Goal: Complete application form

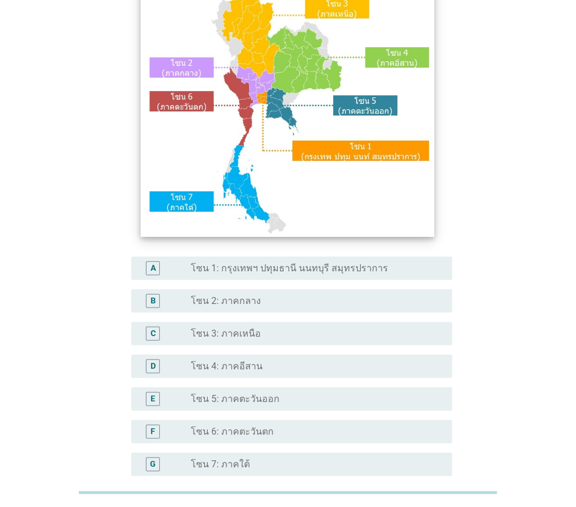
scroll to position [228, 0]
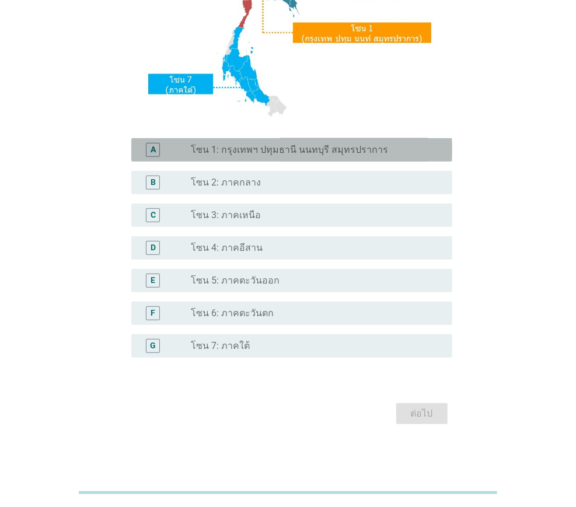
click at [236, 146] on label "โซน 1: กรุงเทพฯ ปทุมธานี นนทบุรี สมุทรปราการ" at bounding box center [289, 150] width 197 height 12
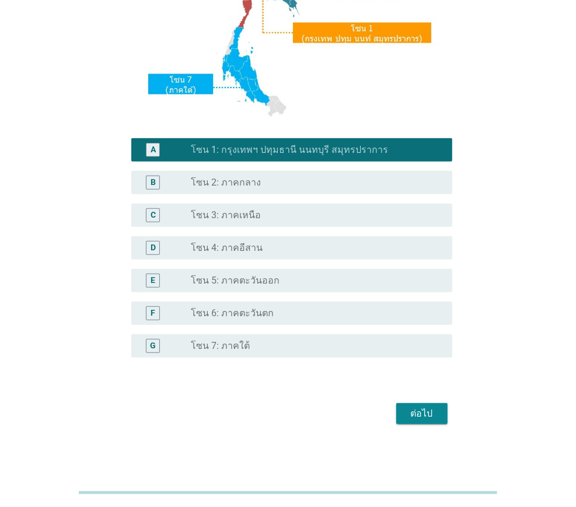
click at [414, 412] on div "ต่อไป" at bounding box center [422, 414] width 33 height 14
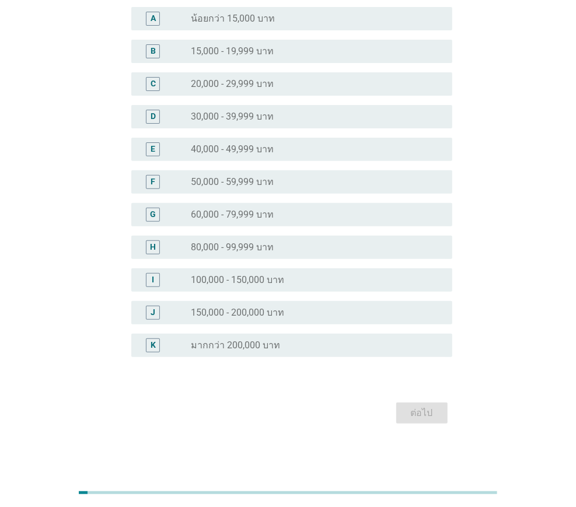
scroll to position [0, 0]
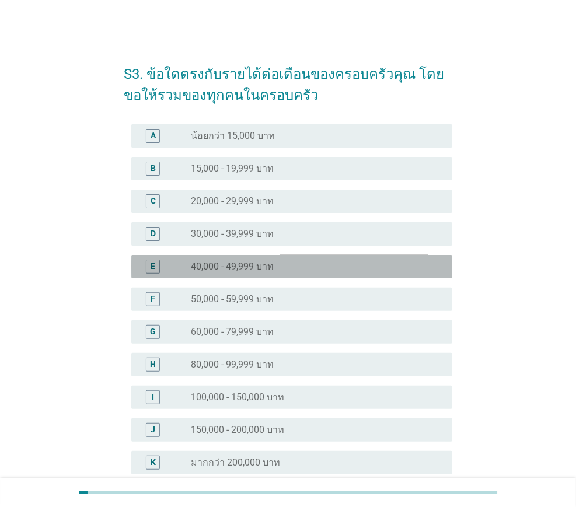
click at [319, 273] on div "radio_button_unchecked 40,000 - 49,999 บาท" at bounding box center [317, 267] width 252 height 14
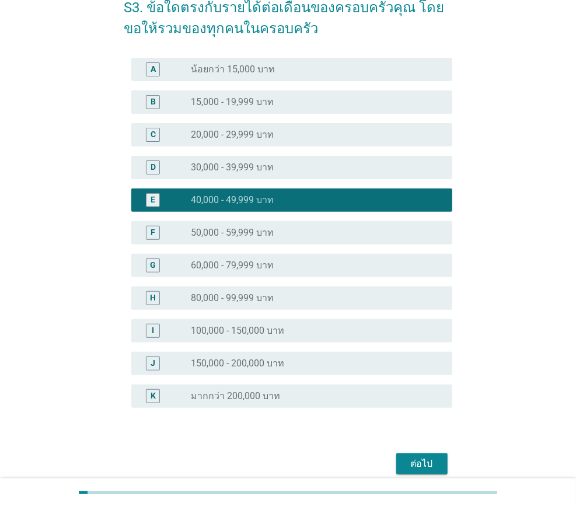
scroll to position [117, 0]
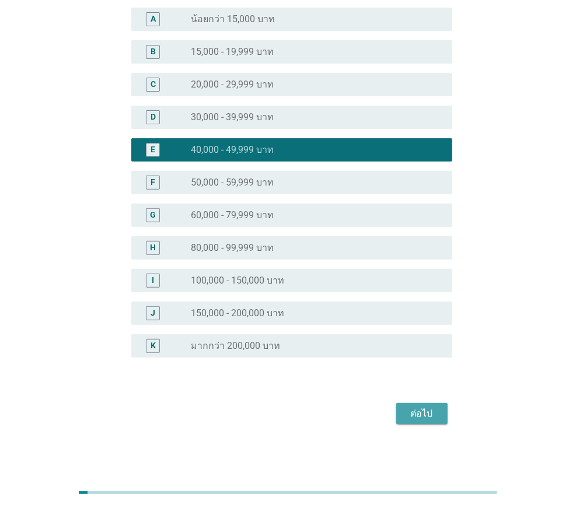
click at [429, 413] on div "ต่อไป" at bounding box center [422, 414] width 33 height 14
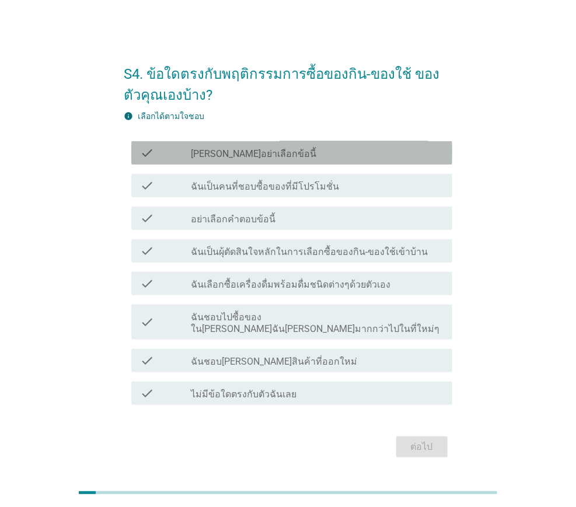
click at [271, 156] on div "check_box_outline_blank [PERSON_NAME]อย่าเลือกข้อนี้" at bounding box center [317, 153] width 252 height 14
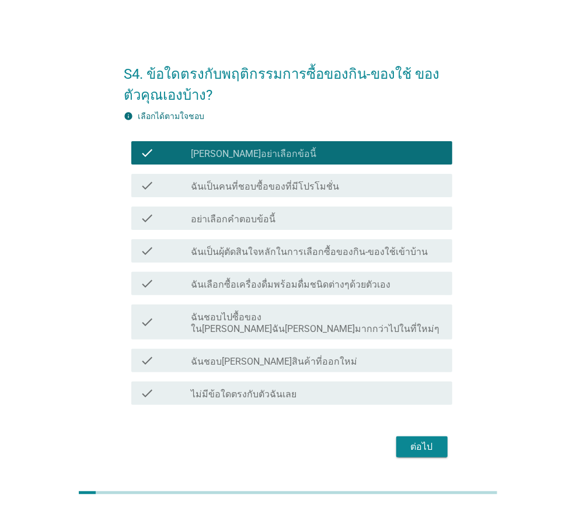
click at [271, 185] on label "ฉันเป็นคนที่ชอบซื้อของที่มีโปรโมชั่น" at bounding box center [265, 187] width 148 height 12
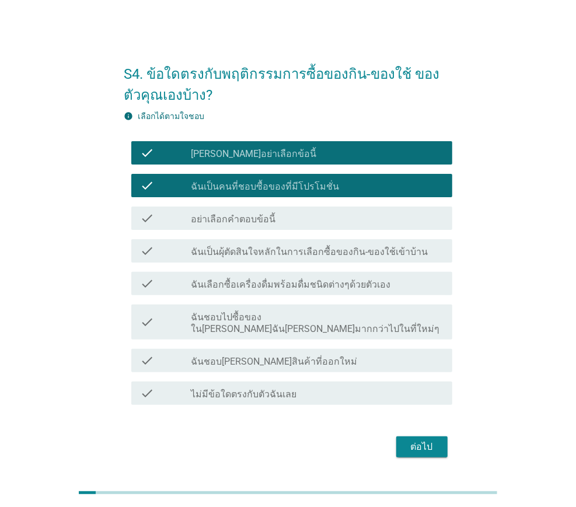
click at [276, 156] on div "check_box_outline_blank [PERSON_NAME]อย่าเลือกข้อนี้" at bounding box center [317, 153] width 252 height 14
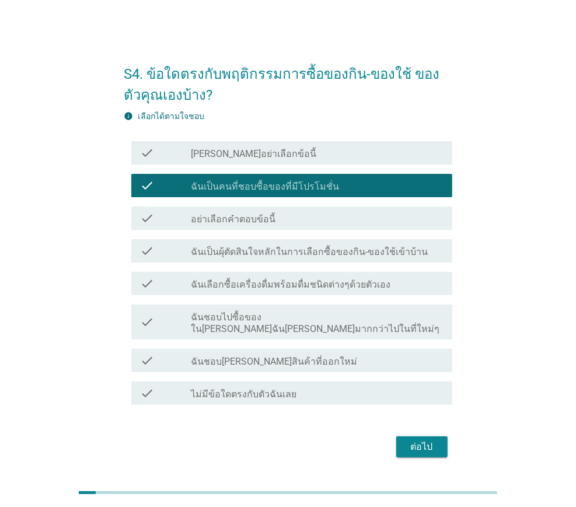
click at [337, 177] on div "check check_box ฉันเป็นคนที่ชอบซื้อของที่มีโปรโมชั่น" at bounding box center [291, 185] width 321 height 23
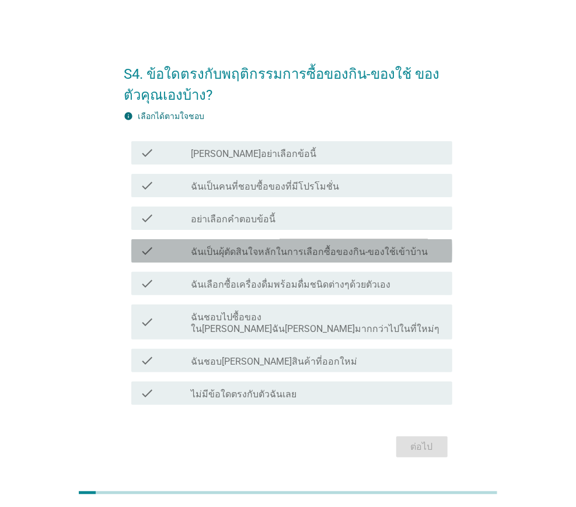
click at [343, 256] on label "ฉันเป็นผุ้ตัดสินใจหลักในการเลือกซื้อของกิน-ของใช้เข้าบ้าน" at bounding box center [309, 252] width 237 height 12
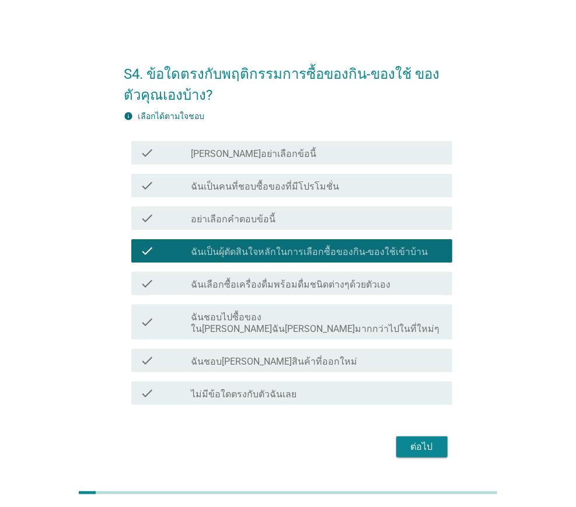
click at [419, 440] on div "ต่อไป" at bounding box center [422, 447] width 33 height 14
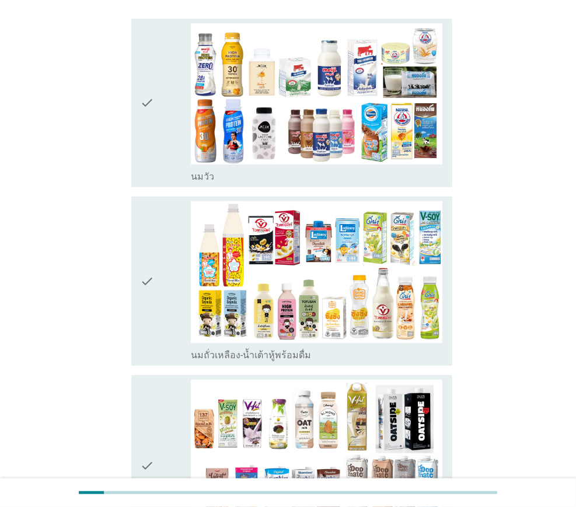
scroll to position [233, 0]
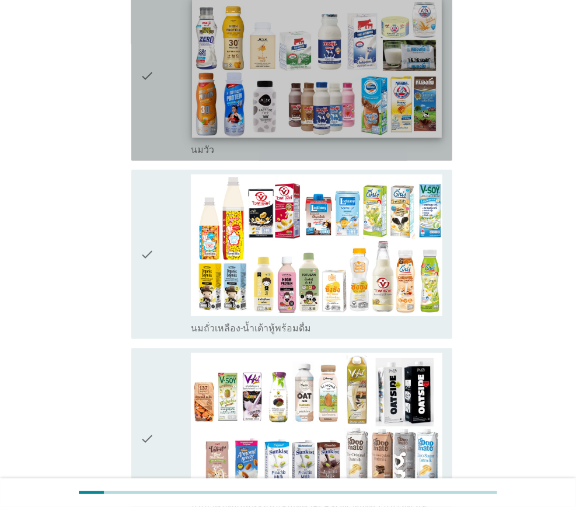
click at [281, 29] on img at bounding box center [316, 67] width 249 height 140
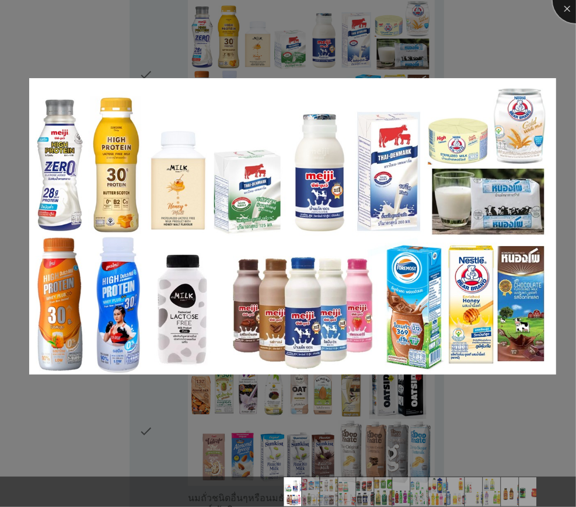
click at [568, 6] on div at bounding box center [576, 0] width 47 height 47
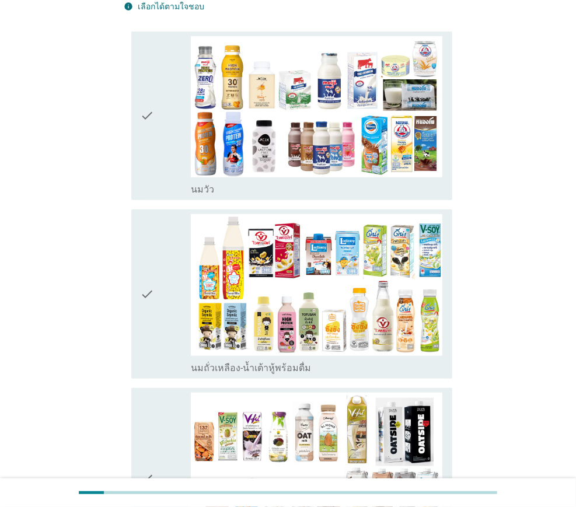
scroll to position [0, 0]
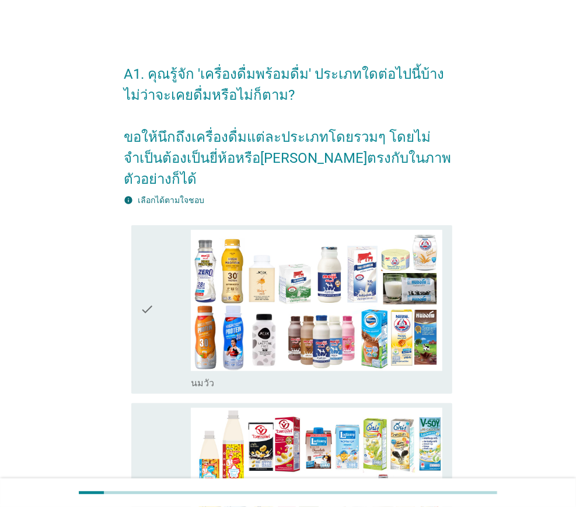
click at [146, 295] on icon "check" at bounding box center [148, 310] width 14 height 160
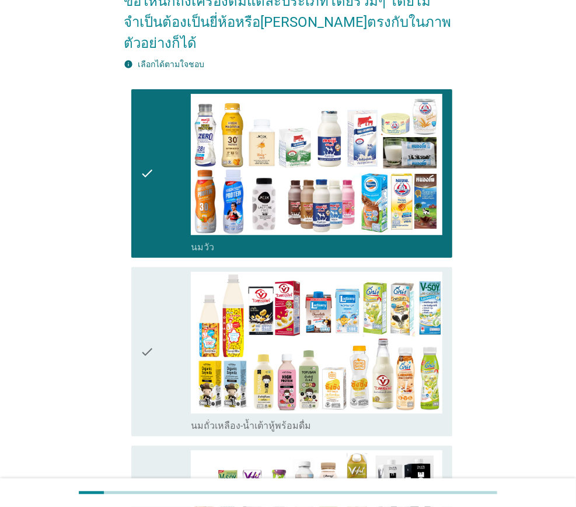
scroll to position [233, 0]
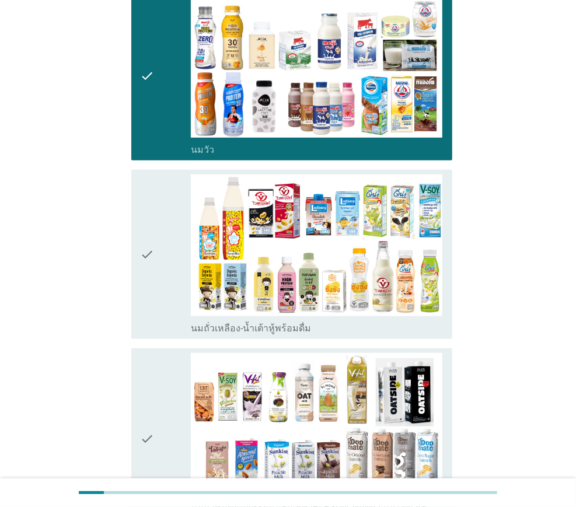
click at [141, 233] on icon "check" at bounding box center [148, 254] width 14 height 160
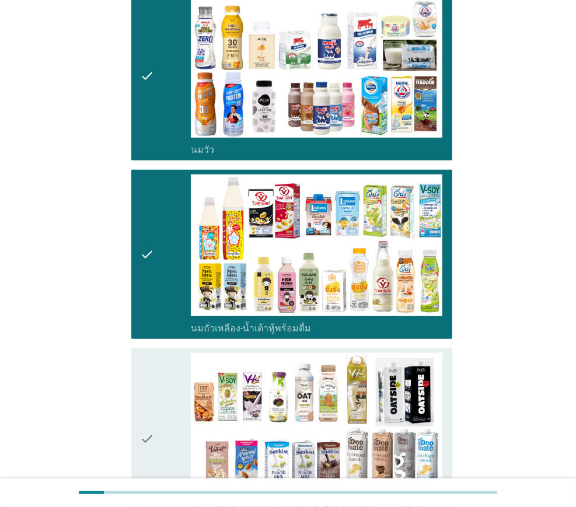
scroll to position [467, 0]
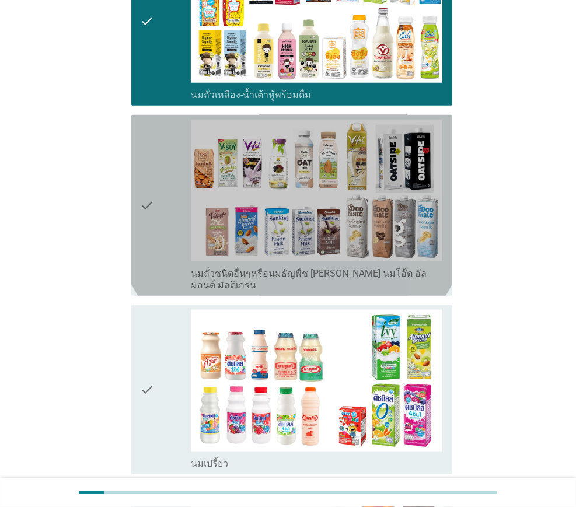
click at [144, 181] on icon "check" at bounding box center [148, 206] width 14 height 172
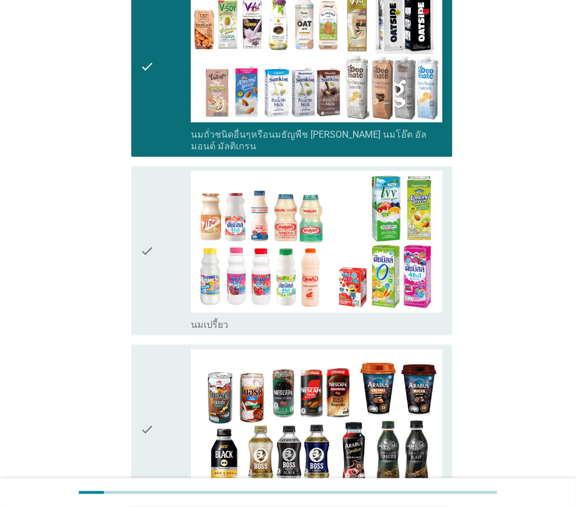
scroll to position [700, 0]
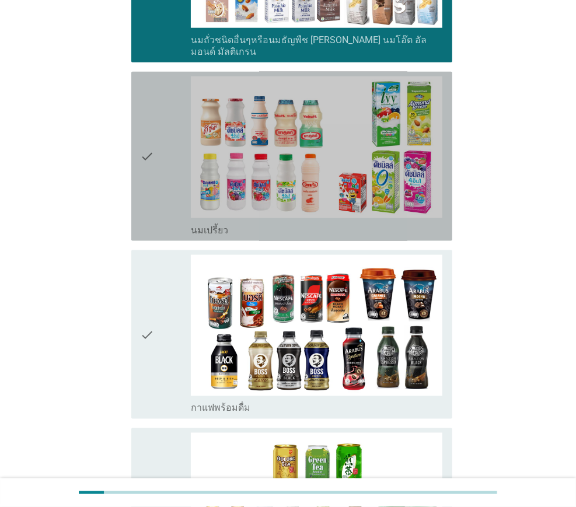
click at [148, 125] on icon "check" at bounding box center [148, 156] width 14 height 160
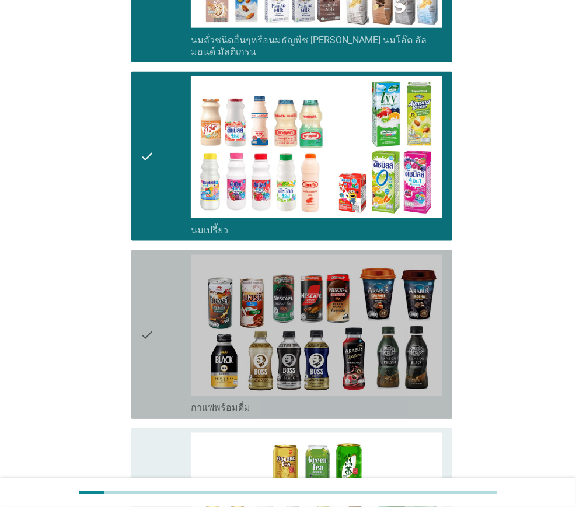
click at [145, 295] on icon "check" at bounding box center [148, 335] width 14 height 160
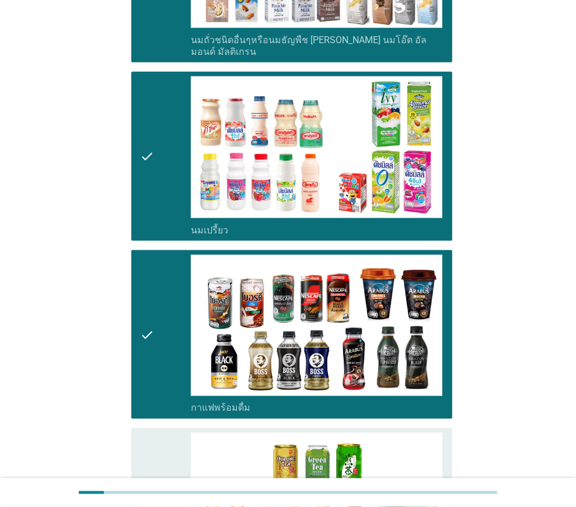
scroll to position [1050, 0]
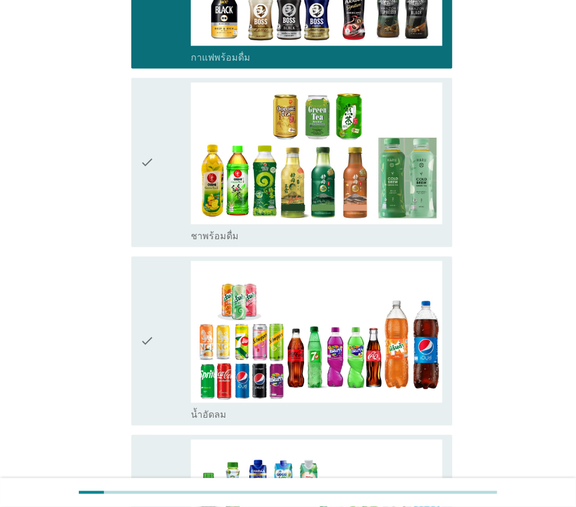
click at [144, 121] on icon "check" at bounding box center [148, 163] width 14 height 160
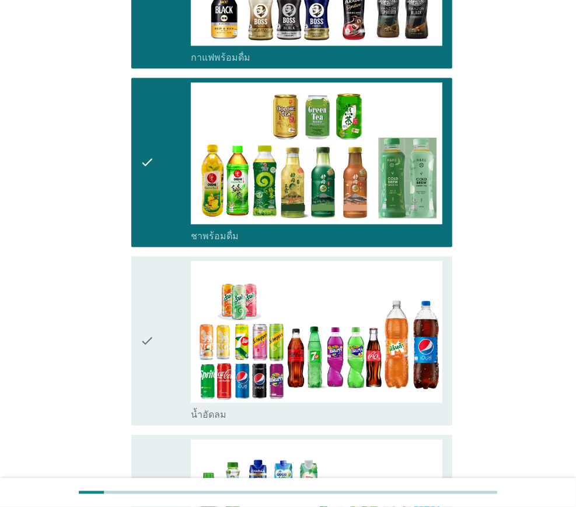
click at [145, 313] on icon "check" at bounding box center [148, 341] width 14 height 160
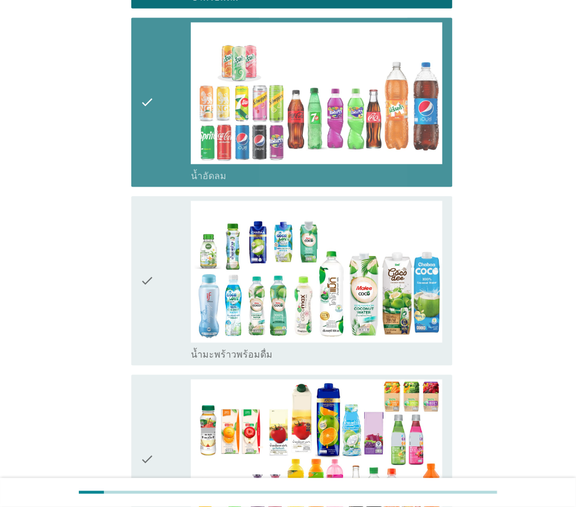
scroll to position [1342, 0]
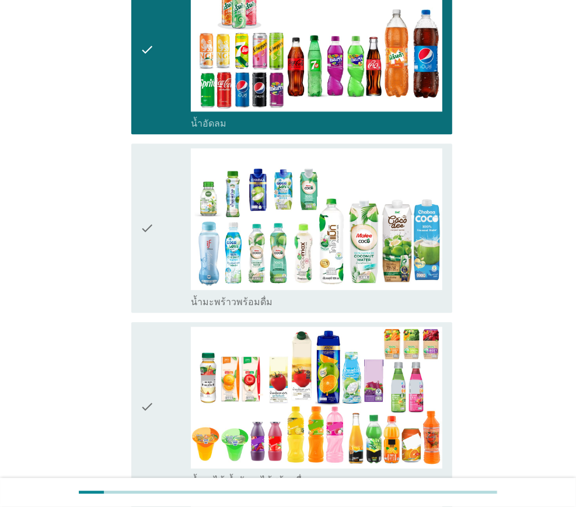
click at [151, 205] on icon "check" at bounding box center [148, 228] width 14 height 160
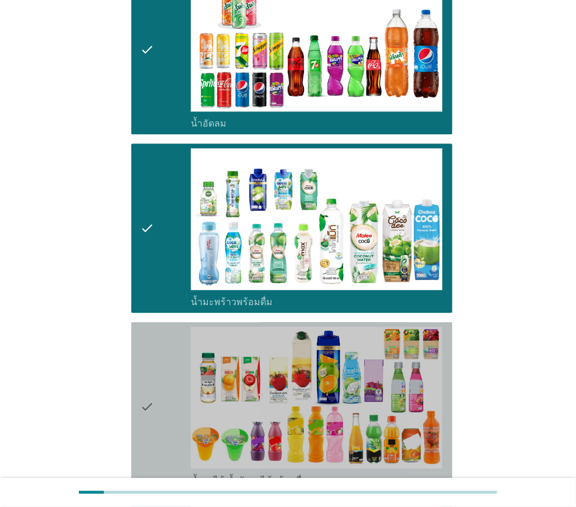
click at [152, 371] on icon "check" at bounding box center [148, 407] width 14 height 160
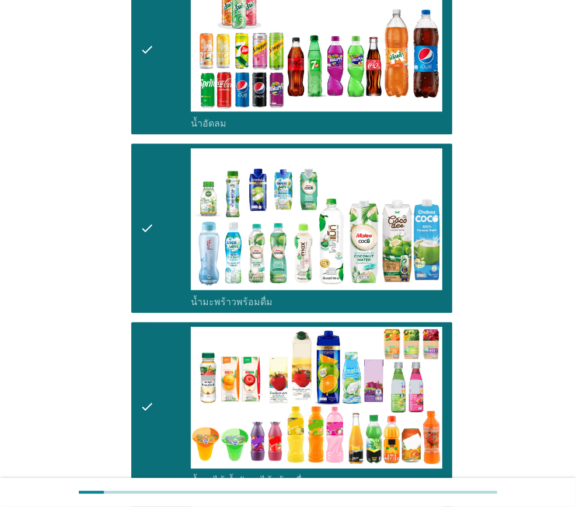
scroll to position [1751, 0]
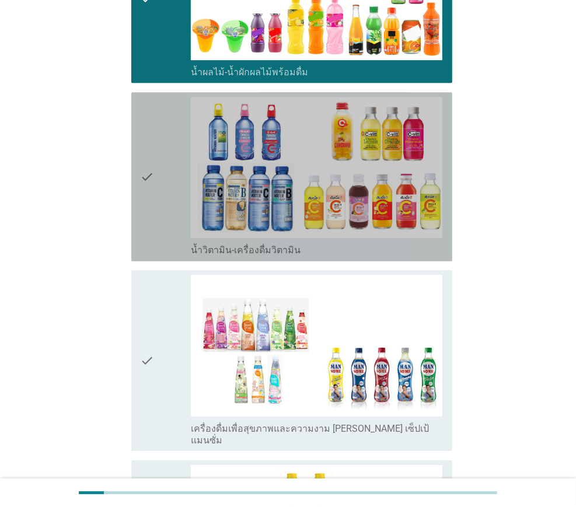
click at [151, 146] on icon "check" at bounding box center [148, 177] width 14 height 160
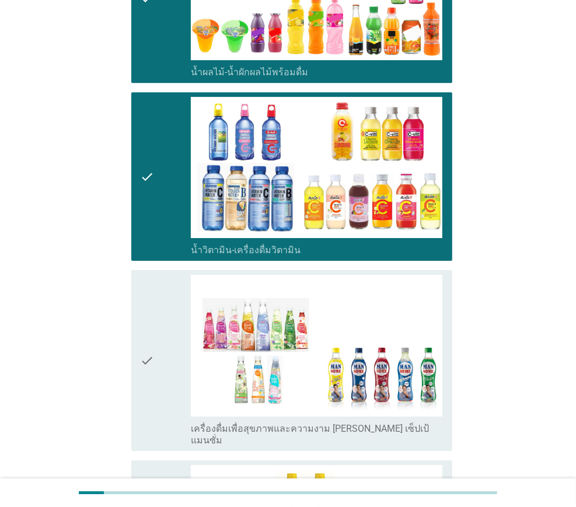
click at [147, 315] on icon "check" at bounding box center [148, 361] width 14 height 172
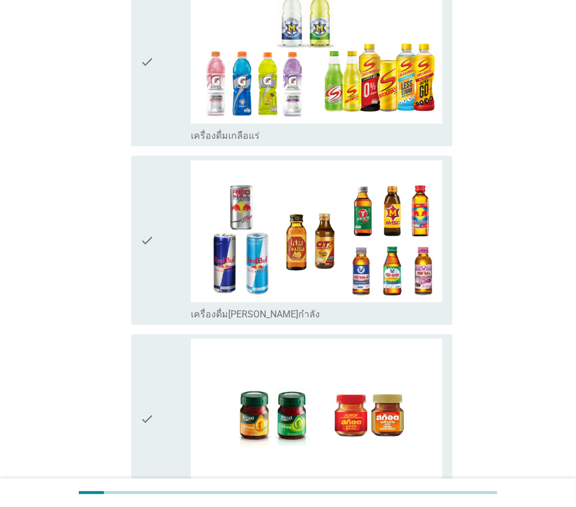
scroll to position [2353, 0]
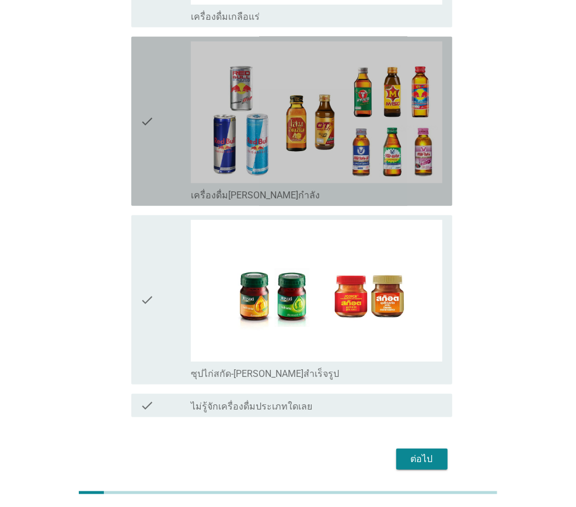
click at [164, 69] on div "check" at bounding box center [166, 121] width 50 height 160
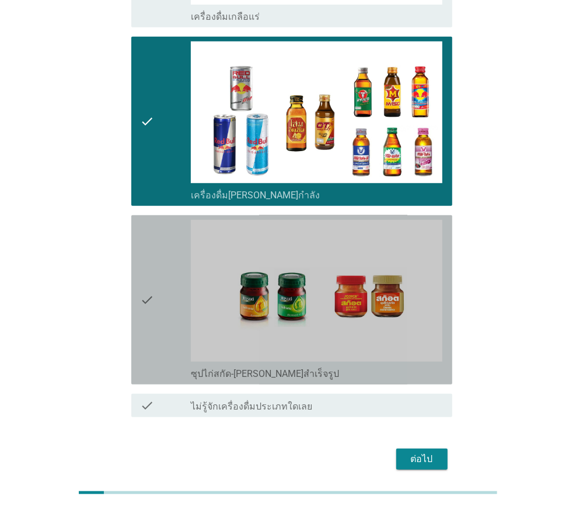
click at [170, 256] on div "check" at bounding box center [166, 300] width 50 height 160
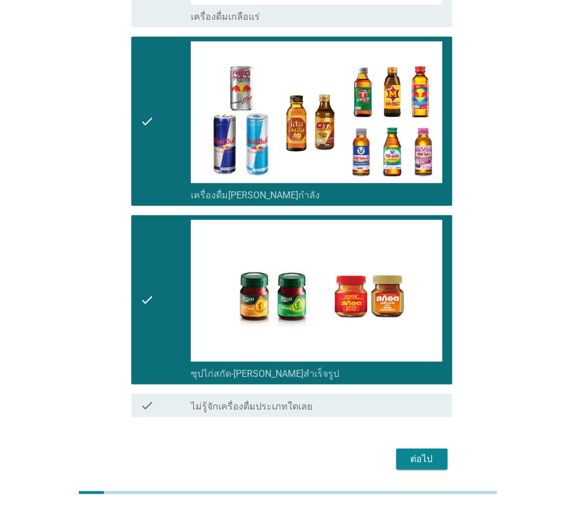
click at [424, 452] on div "ต่อไป" at bounding box center [422, 459] width 33 height 14
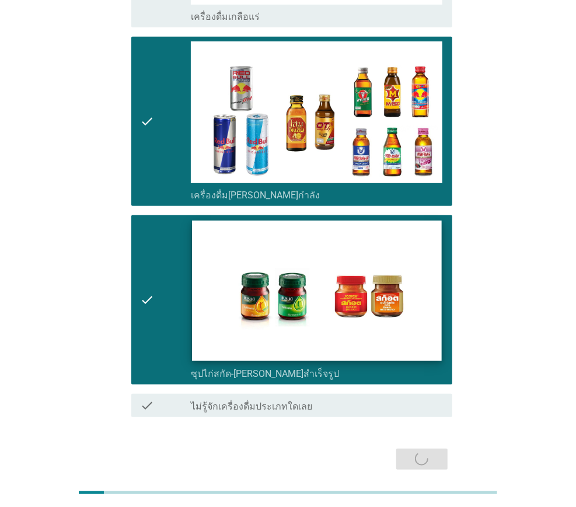
scroll to position [0, 0]
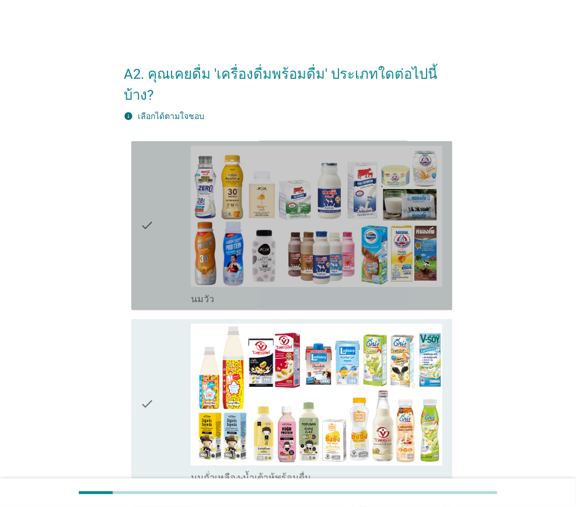
click at [145, 196] on icon "check" at bounding box center [148, 226] width 14 height 160
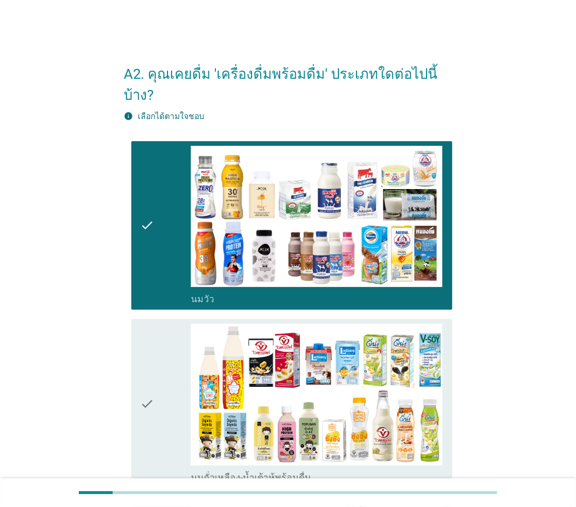
click at [152, 380] on icon "check" at bounding box center [148, 404] width 14 height 160
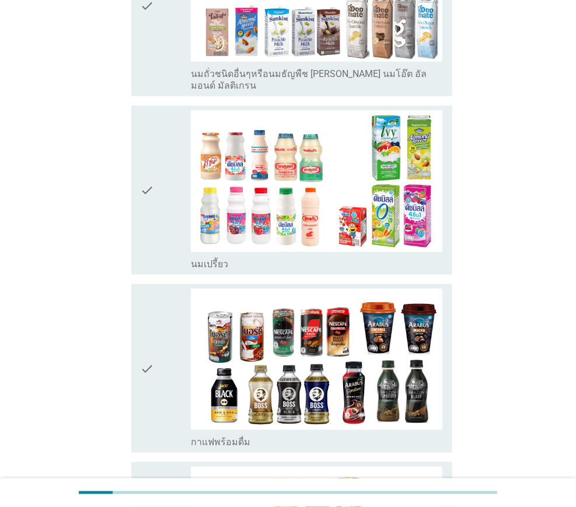
scroll to position [584, 0]
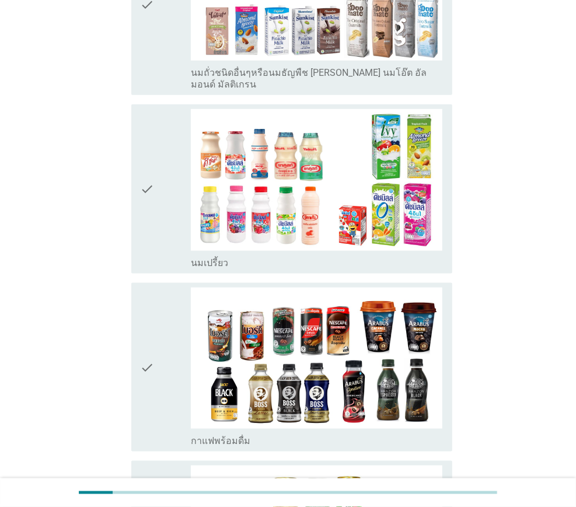
click at [144, 153] on icon "check" at bounding box center [148, 189] width 14 height 160
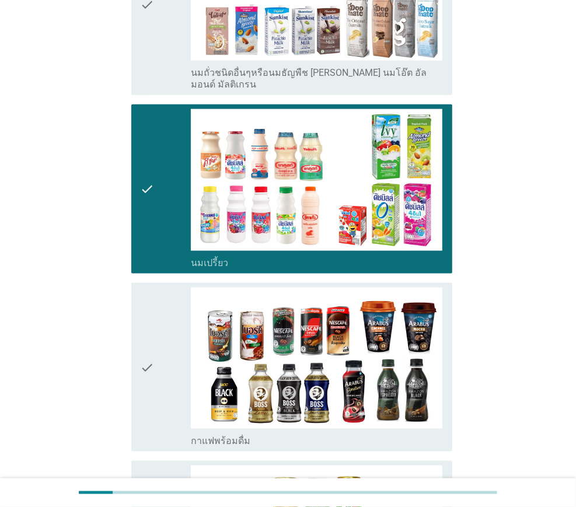
click at [145, 336] on icon "check" at bounding box center [148, 368] width 14 height 160
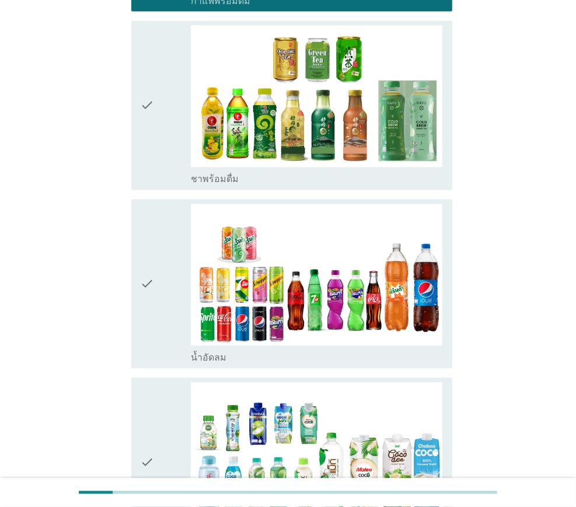
scroll to position [1109, 0]
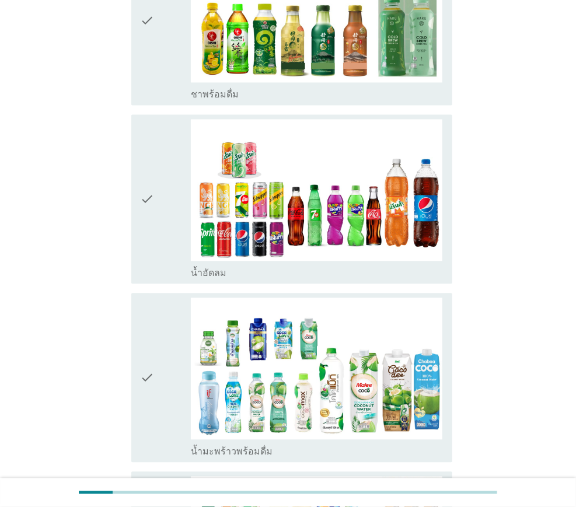
click at [143, 325] on icon "check" at bounding box center [148, 378] width 14 height 160
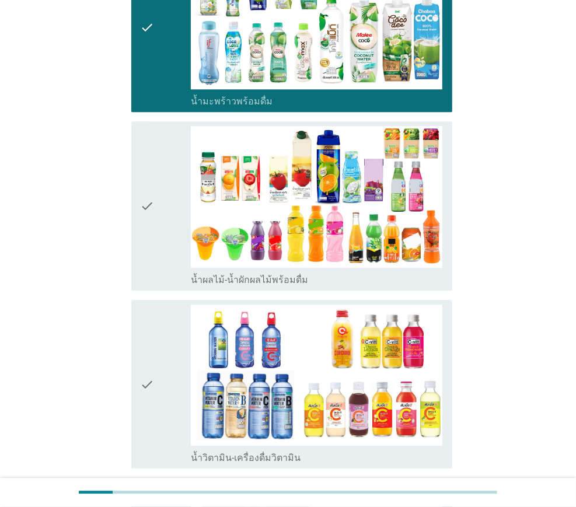
scroll to position [1809, 0]
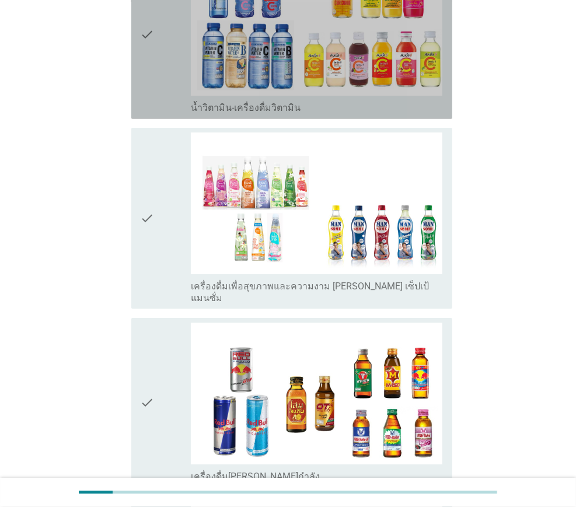
click at [159, 10] on div "check" at bounding box center [166, 34] width 50 height 160
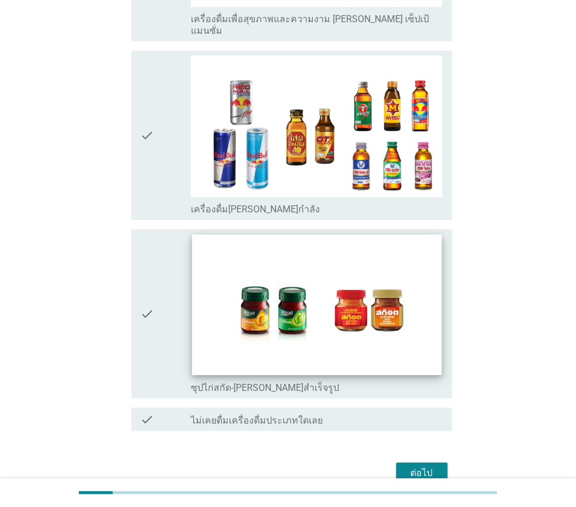
scroll to position [2090, 0]
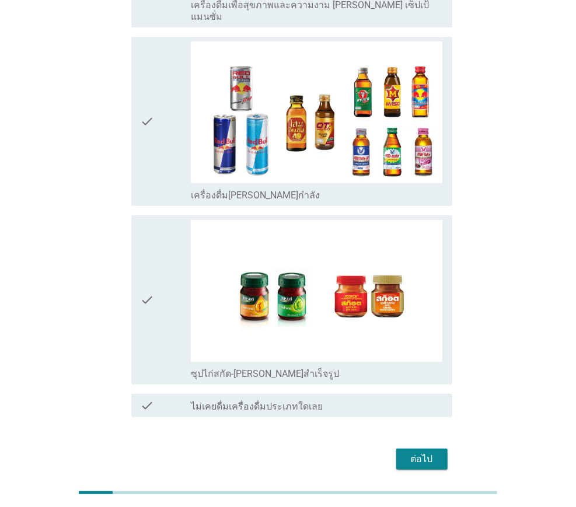
click at [149, 260] on icon "check" at bounding box center [148, 300] width 14 height 160
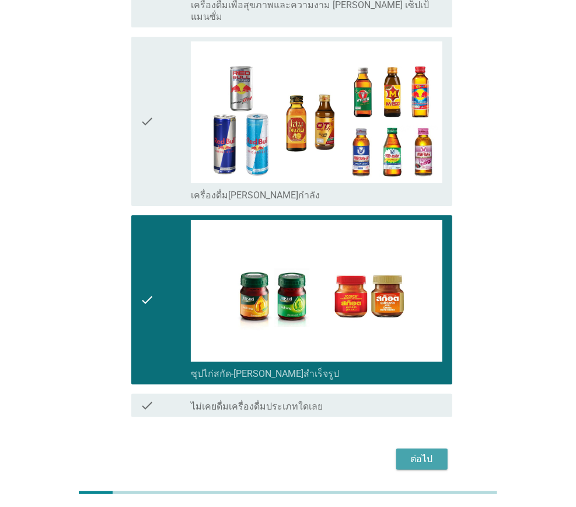
click at [425, 452] on div "ต่อไป" at bounding box center [422, 459] width 33 height 14
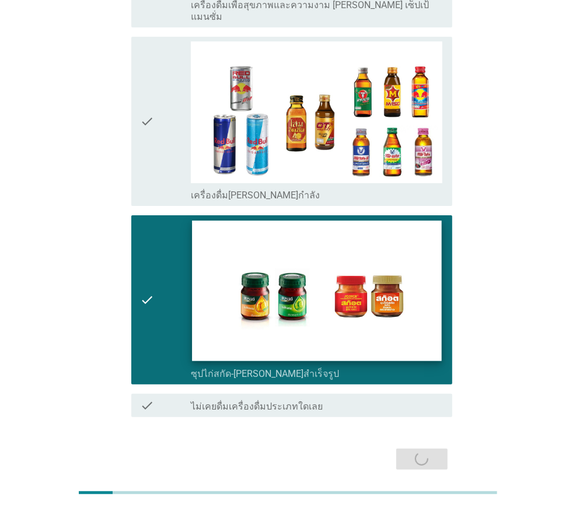
scroll to position [0, 0]
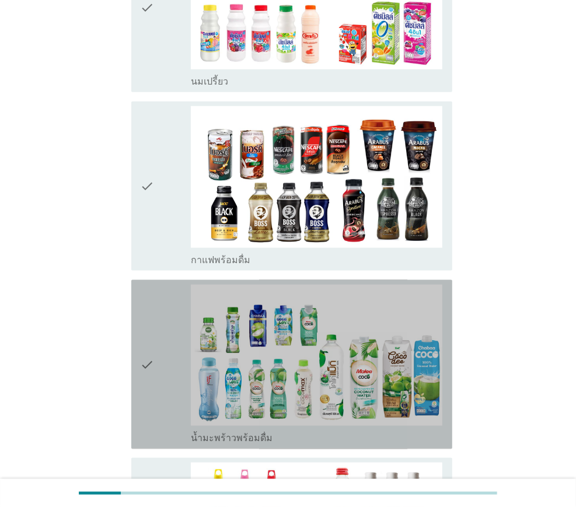
click at [160, 359] on div "check" at bounding box center [166, 365] width 50 height 160
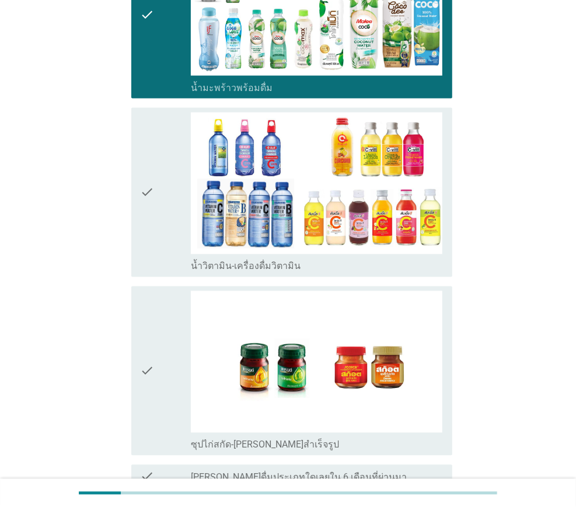
scroll to position [1042, 0]
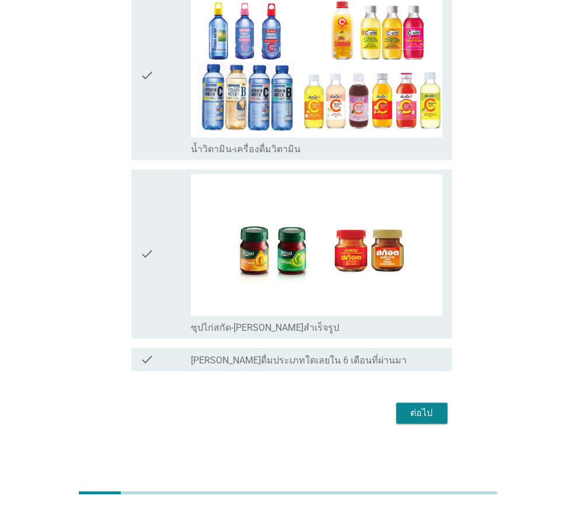
click at [423, 420] on button "ต่อไป" at bounding box center [421, 413] width 51 height 21
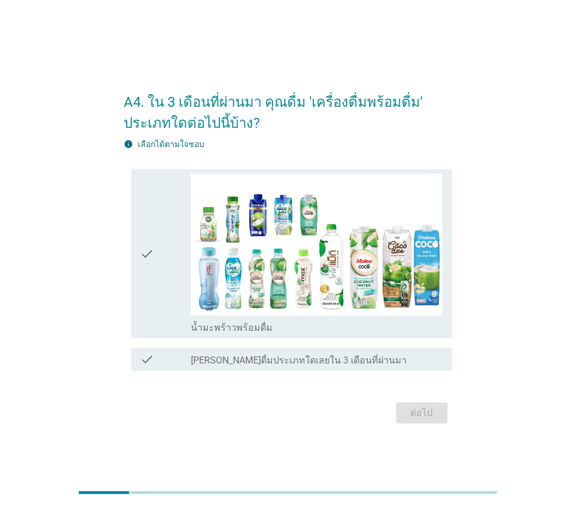
click at [160, 253] on div "check" at bounding box center [166, 254] width 50 height 160
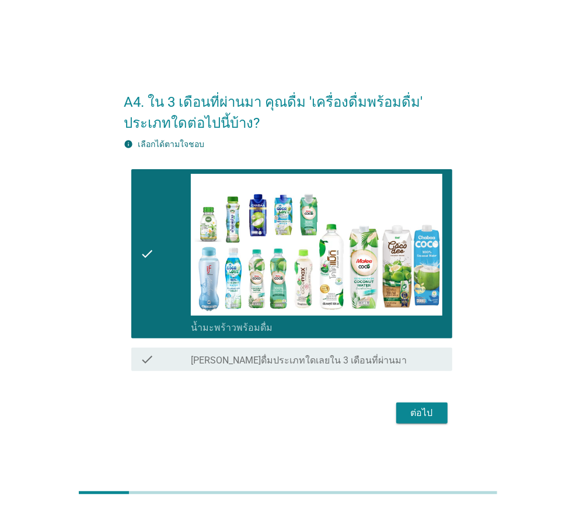
click at [426, 419] on div "ต่อไป" at bounding box center [422, 413] width 33 height 14
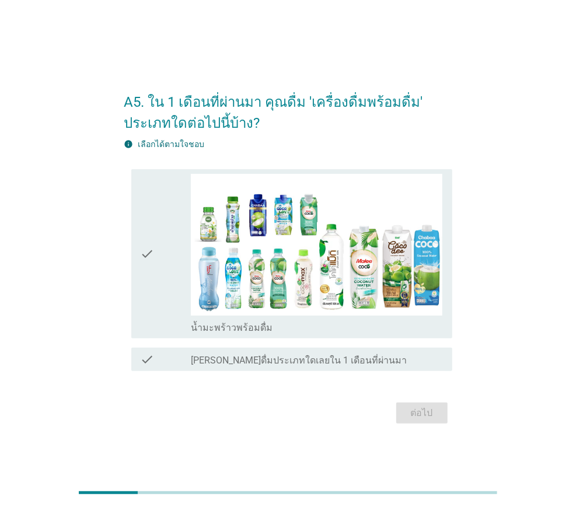
click at [150, 267] on icon "check" at bounding box center [148, 254] width 14 height 160
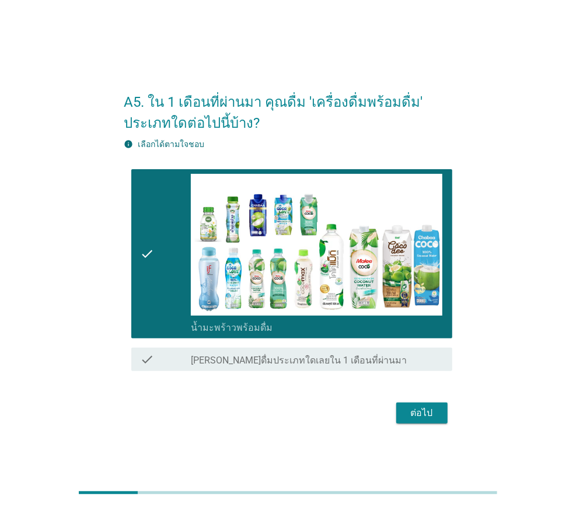
click at [414, 406] on div "ต่อไป" at bounding box center [422, 413] width 33 height 14
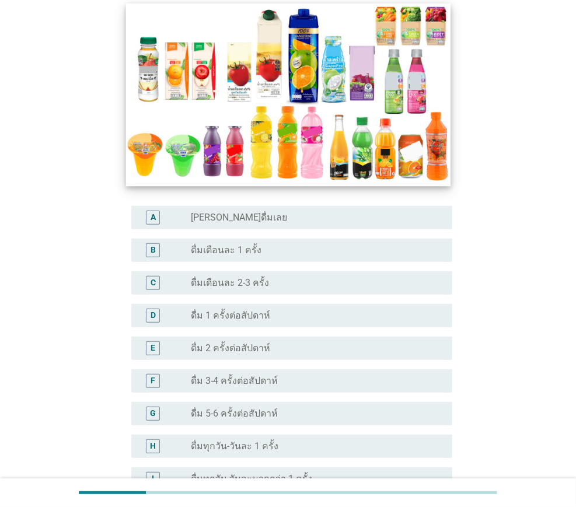
scroll to position [233, 0]
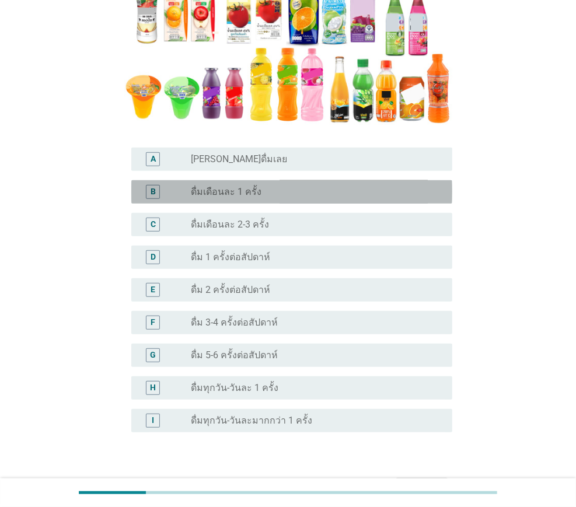
click at [224, 187] on label "ดื่มเดือนละ 1 ครั้ง" at bounding box center [226, 192] width 71 height 12
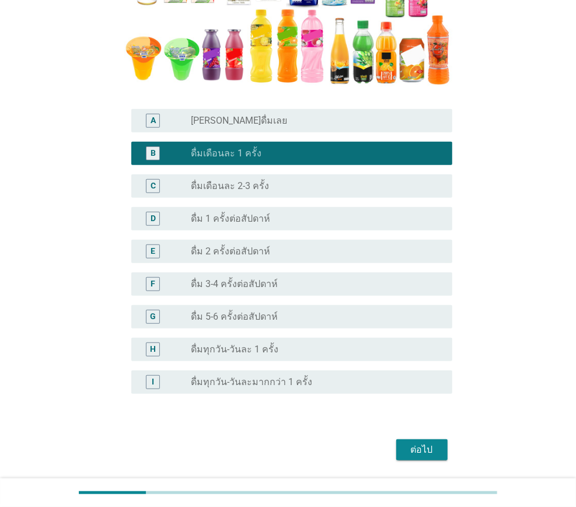
scroll to position [309, 0]
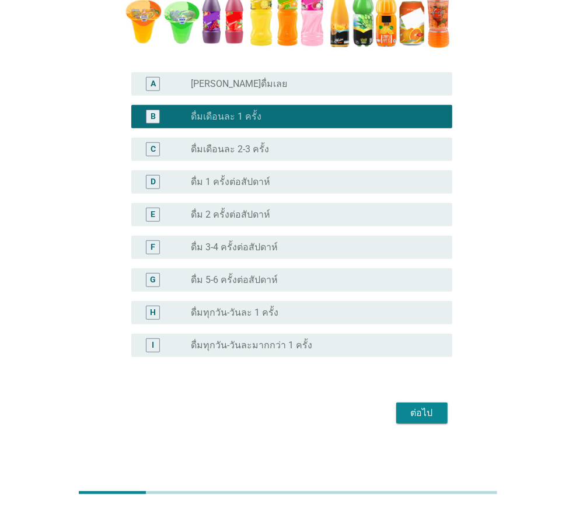
click at [413, 421] on button "ต่อไป" at bounding box center [421, 413] width 51 height 21
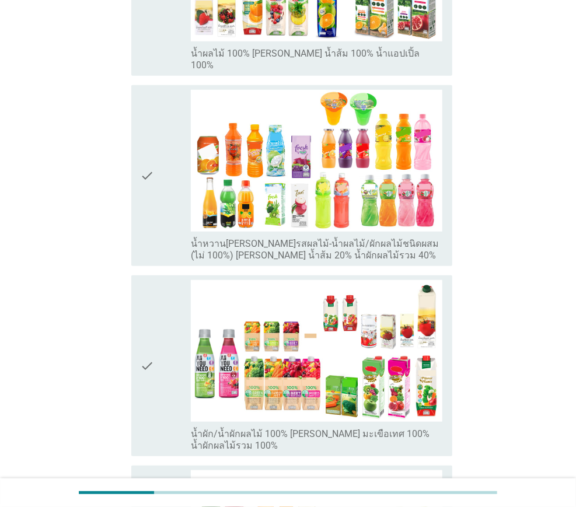
scroll to position [0, 0]
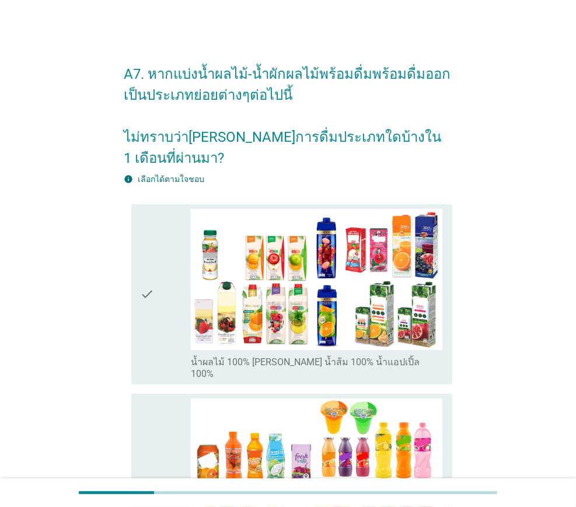
click at [165, 282] on div "check" at bounding box center [166, 295] width 50 height 172
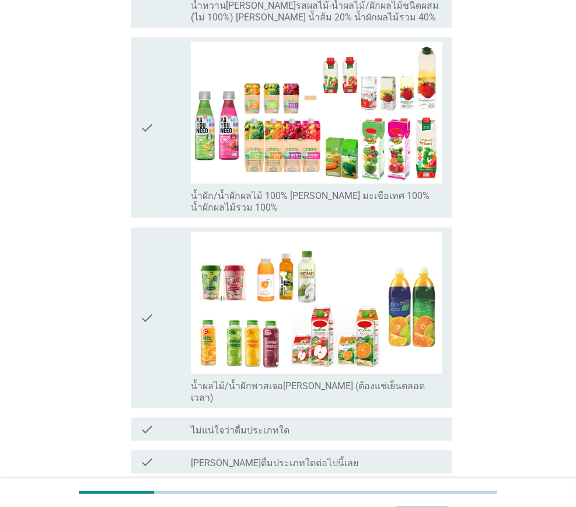
scroll to position [605, 0]
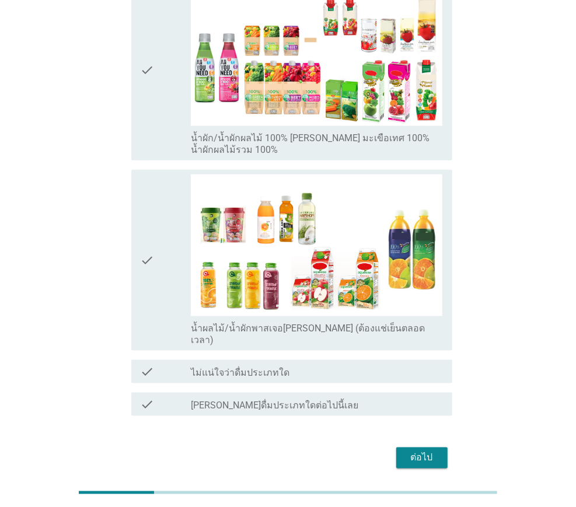
click at [407, 451] on div "ต่อไป" at bounding box center [422, 458] width 33 height 14
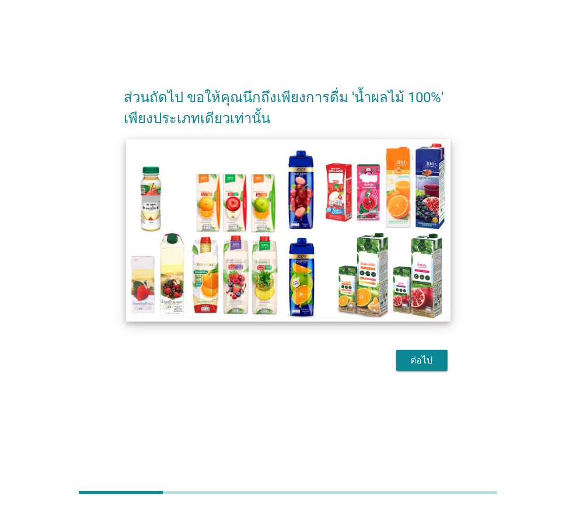
scroll to position [0, 0]
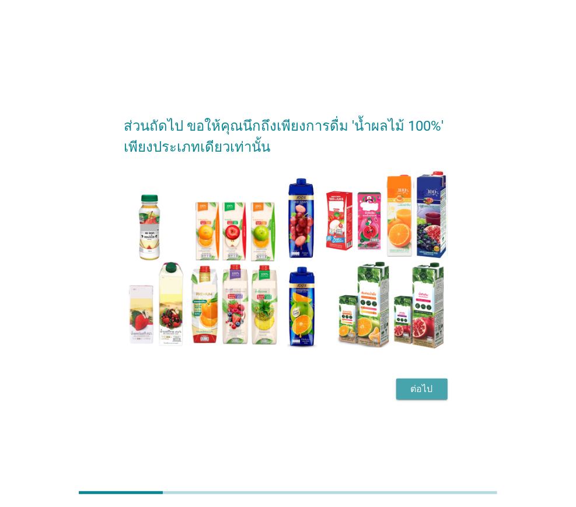
click at [410, 387] on div "ต่อไป" at bounding box center [422, 389] width 33 height 14
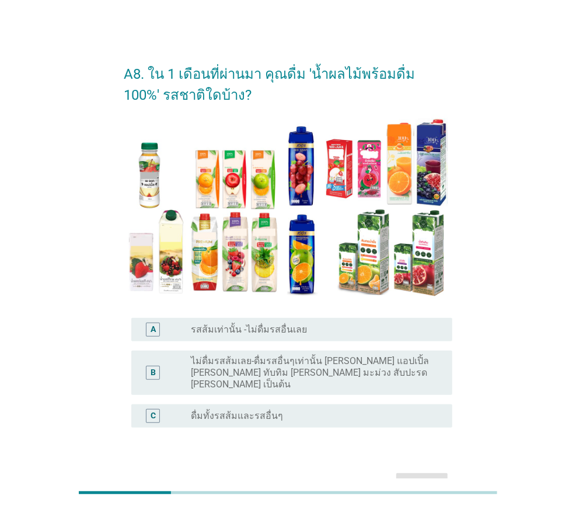
click at [294, 321] on div "A radio_button_unchecked รสส้มเท่านั้น -ไม่ดื่มรสอื่นเลย" at bounding box center [291, 329] width 321 height 23
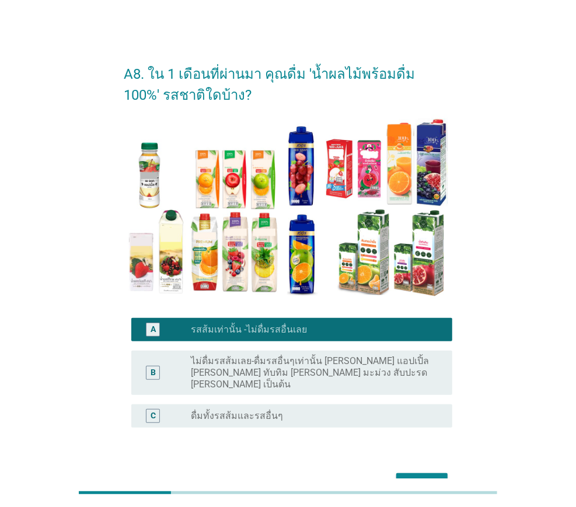
click at [284, 400] on div "C radio_button_unchecked ดื่มทั้งรสส้มและรสอื่นๆ" at bounding box center [288, 416] width 328 height 33
click at [281, 410] on div "radio_button_unchecked ดื่มทั้งรสส้มและรสอื่นๆ" at bounding box center [312, 416] width 243 height 12
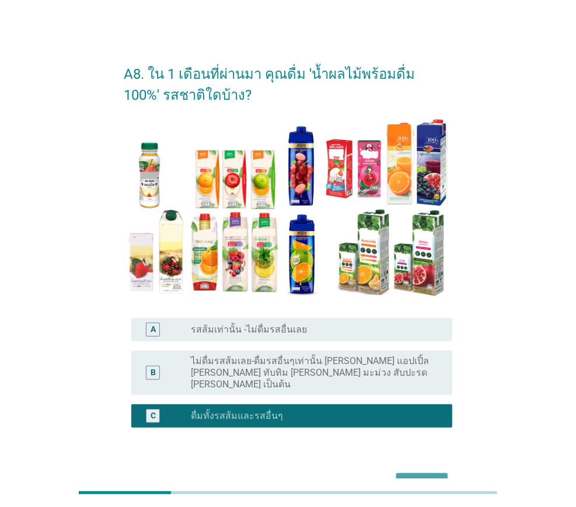
click at [428, 477] on div "ต่อไป" at bounding box center [422, 484] width 33 height 14
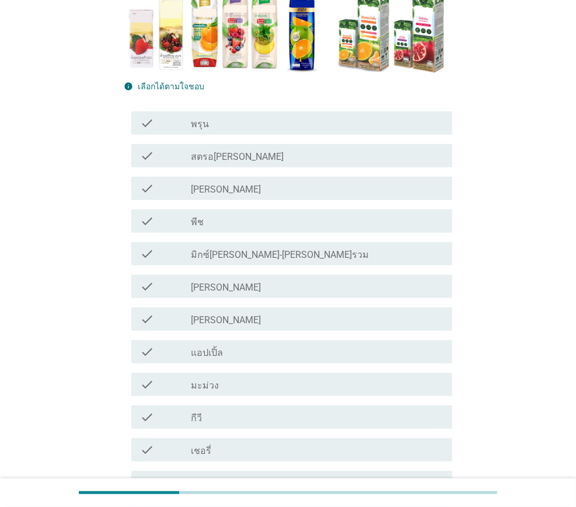
scroll to position [234, 0]
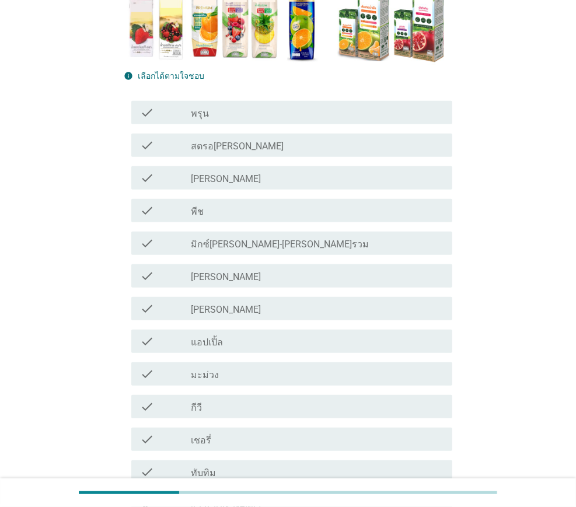
click at [271, 310] on div "check_box_outline_blank [PERSON_NAME]" at bounding box center [317, 309] width 252 height 14
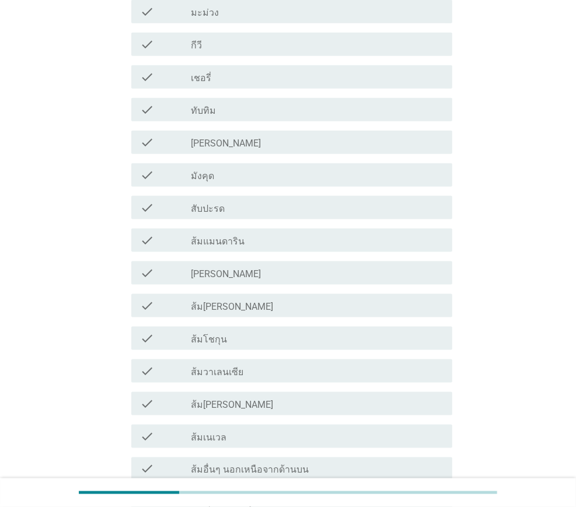
scroll to position [701, 0]
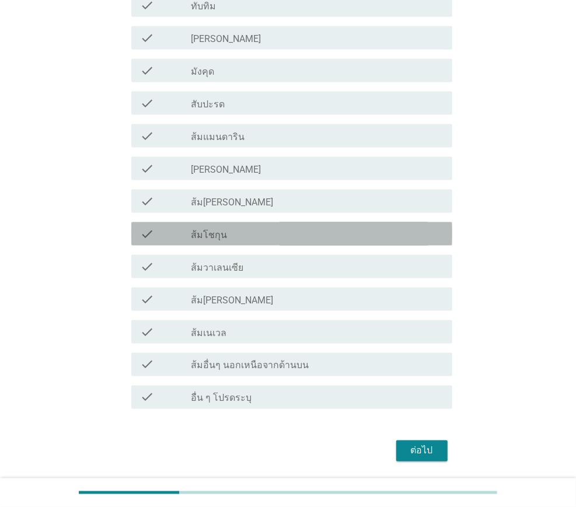
click at [273, 233] on div "check_box_outline_blank ส้มโชกุน" at bounding box center [317, 234] width 252 height 14
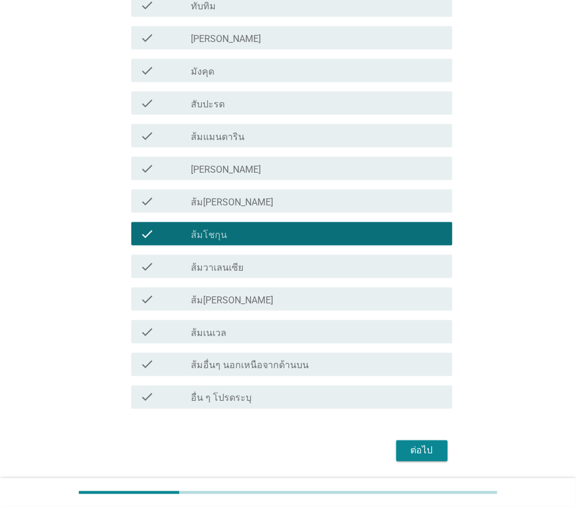
click at [432, 451] on div "ต่อไป" at bounding box center [422, 451] width 33 height 14
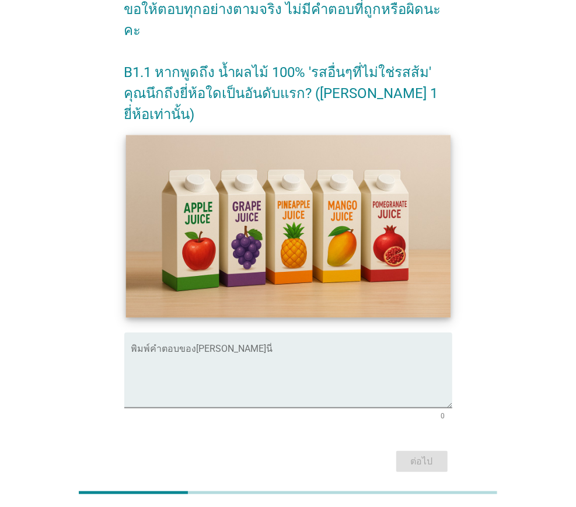
scroll to position [176, 0]
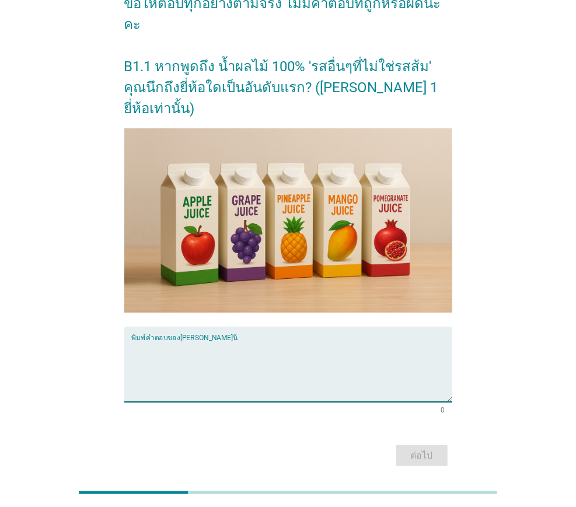
click at [226, 341] on textarea "พิมพ์คำตอบของคุณ ที่นี่" at bounding box center [291, 371] width 321 height 61
type textarea "/"
type textarea "[PERSON_NAME]"
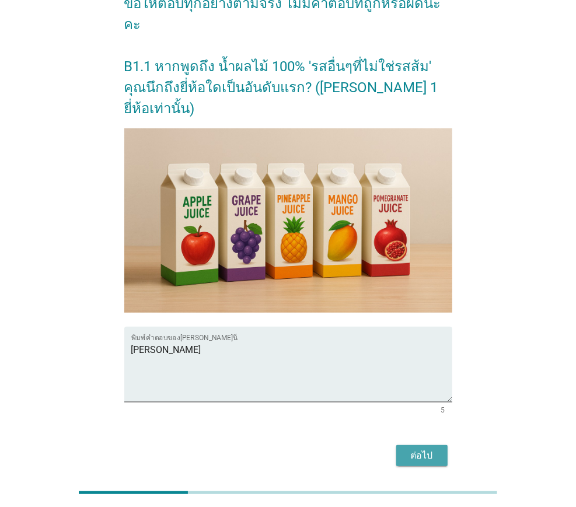
click at [437, 449] on div "ต่อไป" at bounding box center [422, 456] width 33 height 14
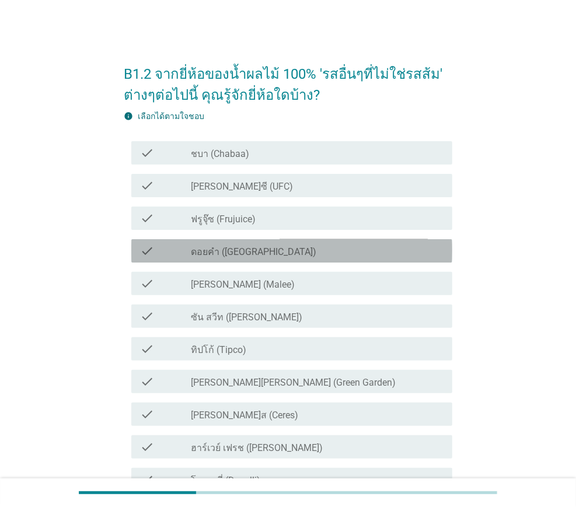
click at [315, 254] on div "check_box_outline_blank ดอยคำ (Doi-Khham)" at bounding box center [317, 251] width 252 height 14
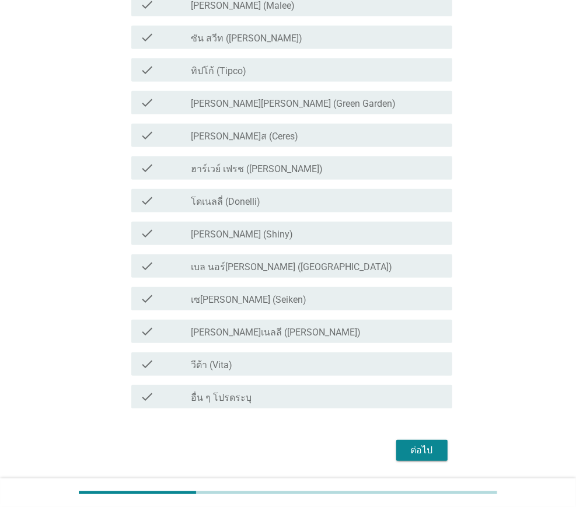
scroll to position [292, 0]
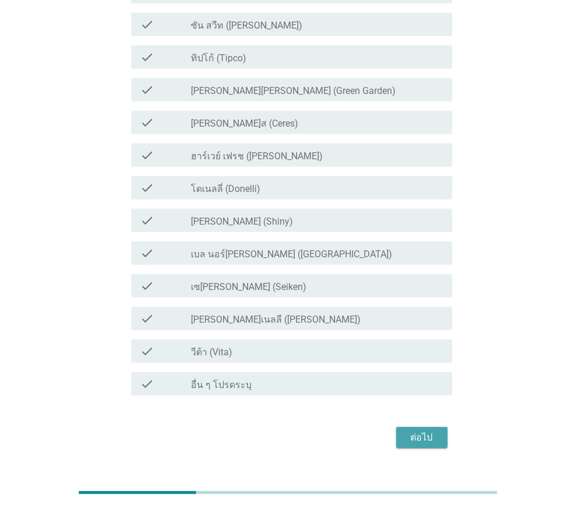
click at [413, 431] on div "ต่อไป" at bounding box center [422, 438] width 33 height 14
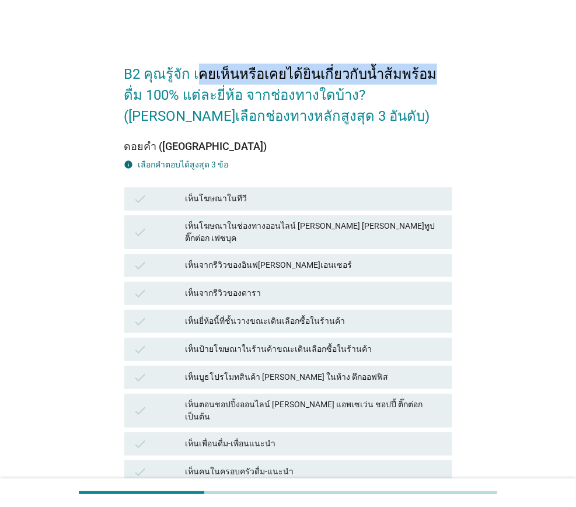
drag, startPoint x: 195, startPoint y: 72, endPoint x: 421, endPoint y: 71, distance: 226.4
click at [421, 71] on h2 "B2 คุณรู้จัก เคยเห็นหรือเคยได้ยินเกี่ยวกับน้ำส้มพร้อมดื่ม 100% แต่ละยี่ห้อ จากช…" at bounding box center [288, 89] width 328 height 75
drag, startPoint x: 421, startPoint y: 71, endPoint x: 330, endPoint y: 91, distance: 93.7
click at [336, 81] on h2 "B2 คุณรู้จัก เคยเห็นหรือเคยได้ยินเกี่ยวกับน้ำส้มพร้อมดื่ม 100% แต่ละยี่ห้อ จากช…" at bounding box center [288, 89] width 328 height 75
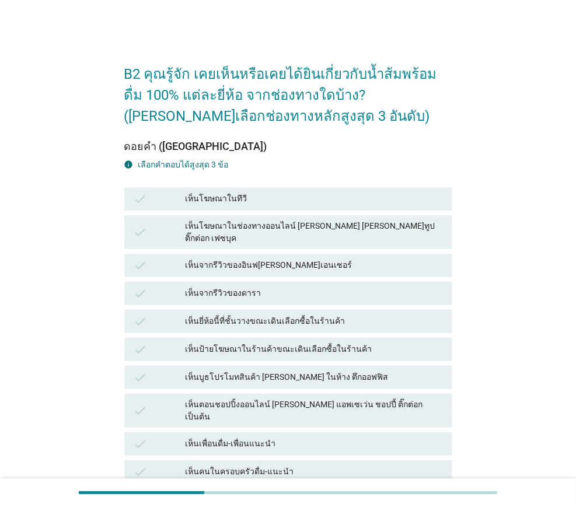
click at [266, 203] on div "เห็นโฆษณาในทีวี" at bounding box center [314, 199] width 258 height 14
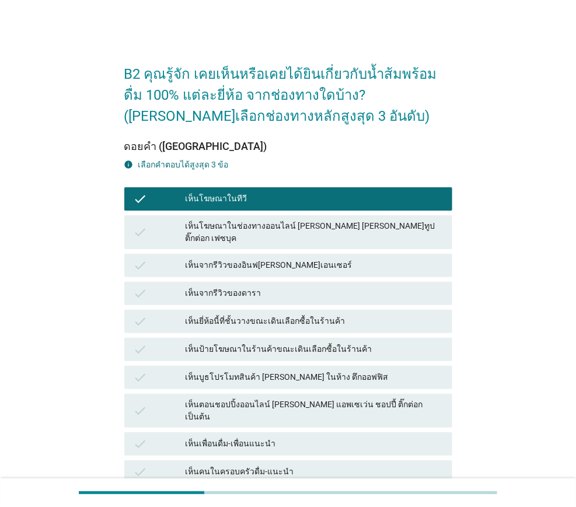
scroll to position [175, 0]
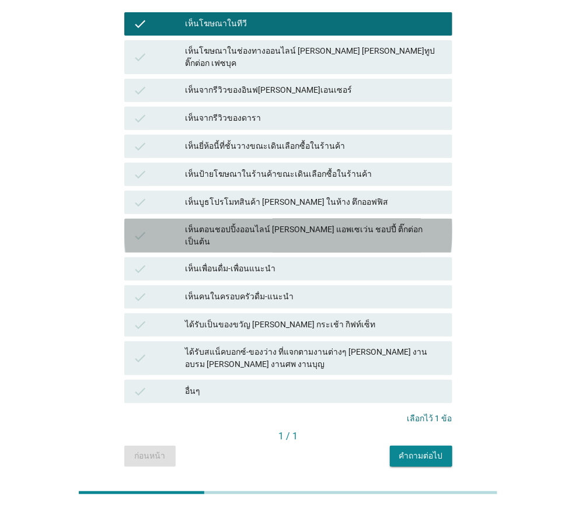
click at [292, 219] on div "check เห็นตอนชอปปิ้งออนไลน์ [PERSON_NAME] แอพเซเว่น ชอปปี้ ติ๊กต่อก เป็นต้น" at bounding box center [288, 236] width 328 height 34
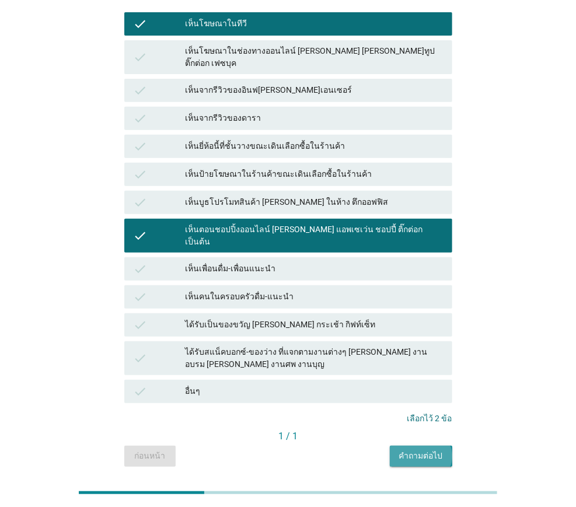
click at [413, 450] on div "คำถามต่อไป" at bounding box center [421, 456] width 44 height 12
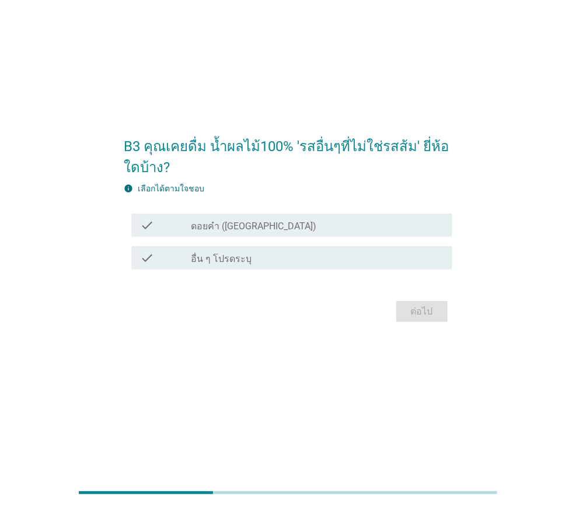
scroll to position [0, 0]
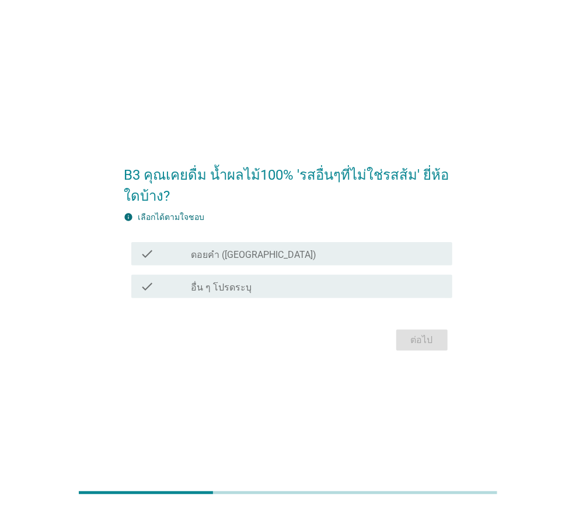
click at [268, 255] on label "ดอยคำ ([GEOGRAPHIC_DATA])" at bounding box center [253, 255] width 125 height 12
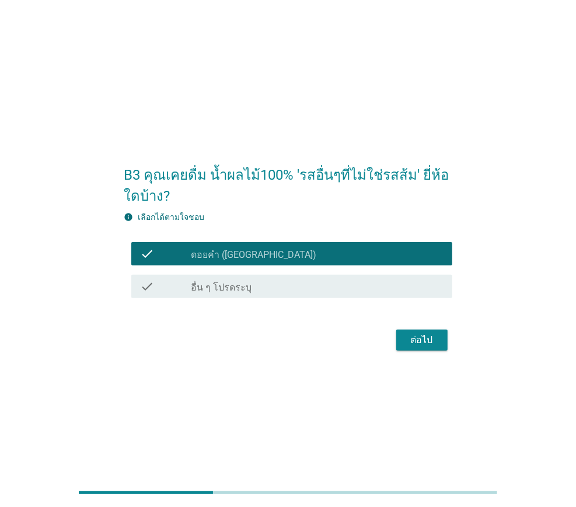
click at [406, 331] on button "ต่อไป" at bounding box center [421, 340] width 51 height 21
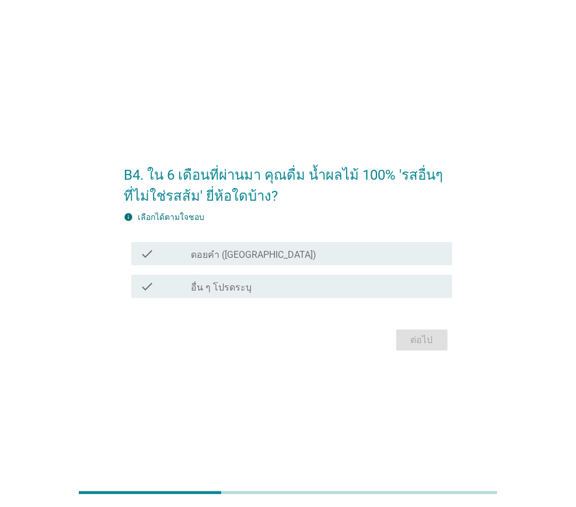
click at [273, 257] on div "check_box ดอยคำ ([GEOGRAPHIC_DATA])" at bounding box center [317, 254] width 252 height 14
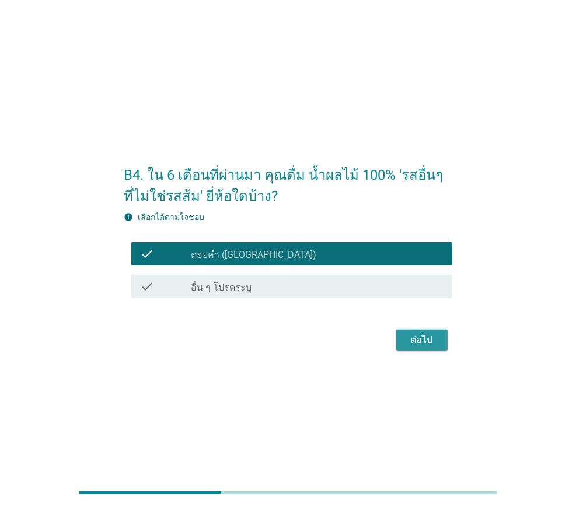
drag, startPoint x: 409, startPoint y: 343, endPoint x: 404, endPoint y: 334, distance: 9.7
click at [409, 342] on div "ต่อไป" at bounding box center [422, 340] width 33 height 14
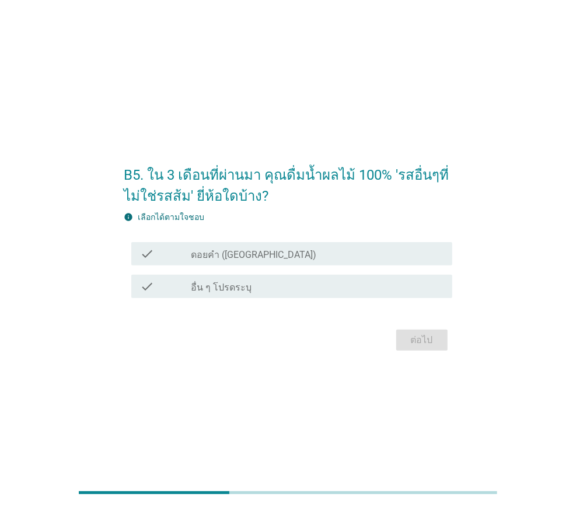
click at [236, 260] on label "ดอยคำ ([GEOGRAPHIC_DATA])" at bounding box center [253, 255] width 125 height 12
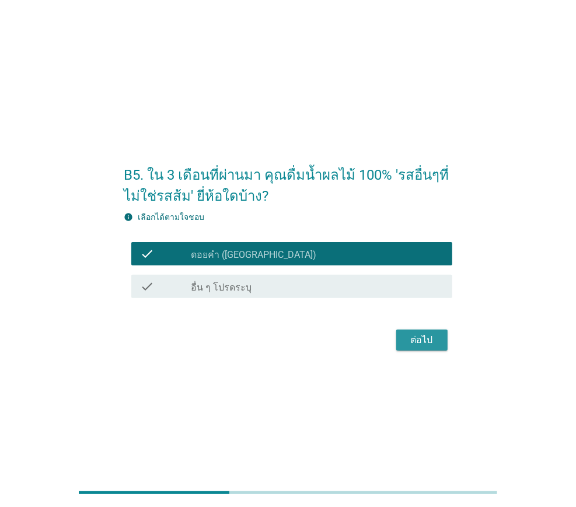
click at [423, 337] on div "ต่อไป" at bounding box center [422, 340] width 33 height 14
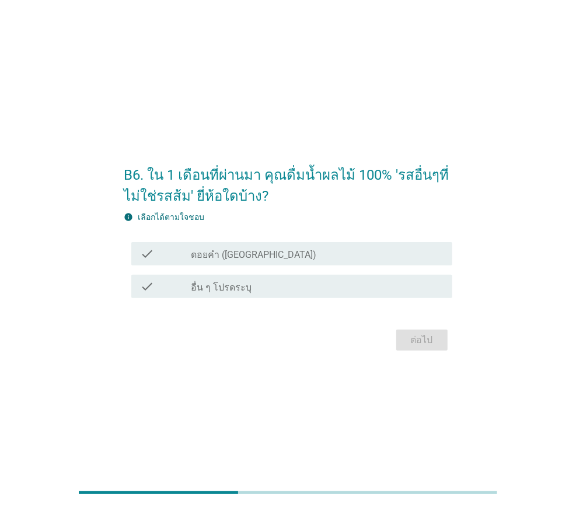
click at [282, 250] on div "check_box_outline_blank ดอยคำ (Doi-Khham)" at bounding box center [317, 254] width 252 height 14
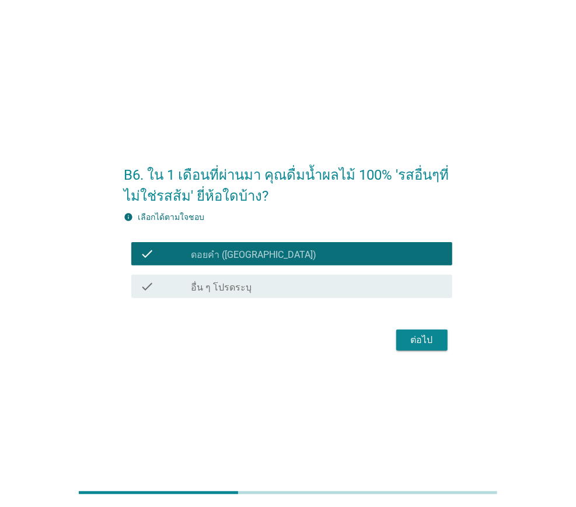
click at [418, 348] on button "ต่อไป" at bounding box center [421, 340] width 51 height 21
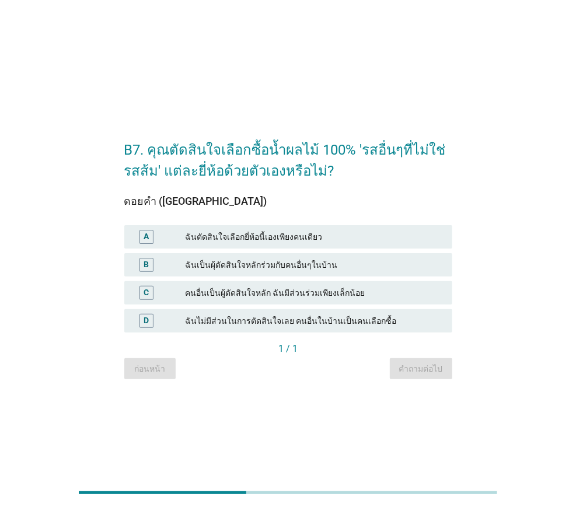
click at [208, 231] on div "ฉันตัดสินใจเลือกยี่ห้อนี้เองเพียงคนเดียว" at bounding box center [314, 237] width 258 height 14
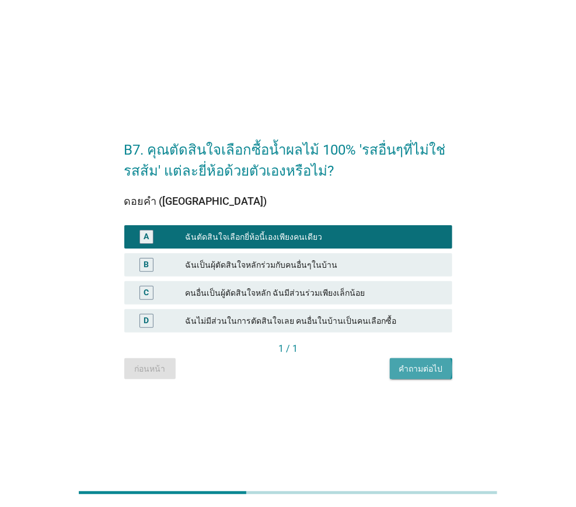
click at [427, 371] on div "คำถามต่อไป" at bounding box center [421, 369] width 44 height 12
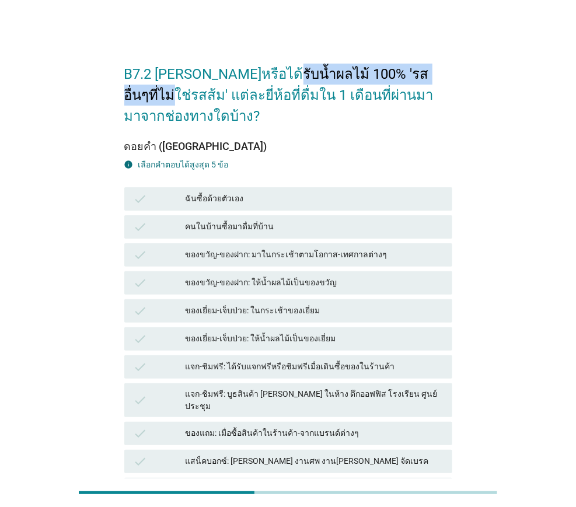
drag, startPoint x: 259, startPoint y: 75, endPoint x: 431, endPoint y: 74, distance: 172.2
click at [431, 74] on h2 "B7.2 [PERSON_NAME]หรือได้รับน้ำผลไม้ 100% 'รสอื่นๆที่ไม่ใช่รสส้ม' แต่ละยี่ห้อที…" at bounding box center [288, 89] width 328 height 75
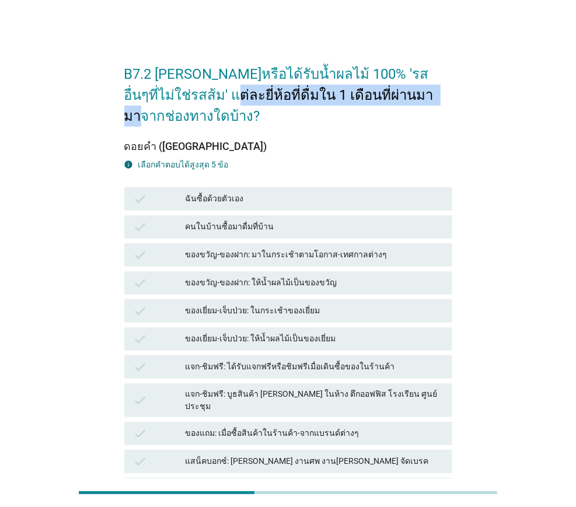
drag, startPoint x: 183, startPoint y: 93, endPoint x: 402, endPoint y: 92, distance: 219.4
click at [402, 92] on h2 "B7.2 [PERSON_NAME]หรือได้รับน้ำผลไม้ 100% 'รสอื่นๆที่ไม่ใช่รสส้ม' แต่ละยี่ห้อที…" at bounding box center [288, 89] width 328 height 75
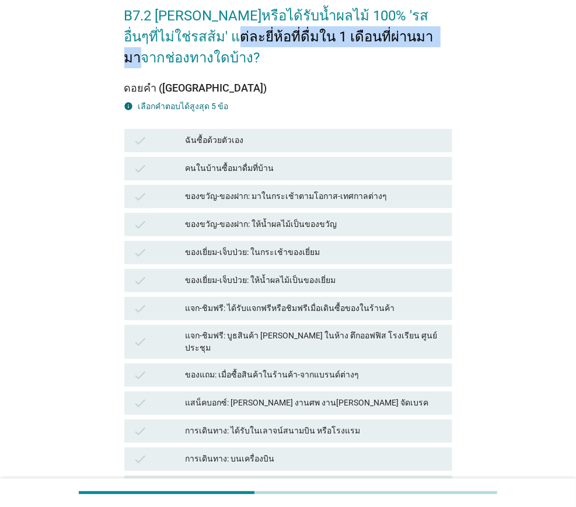
scroll to position [117, 0]
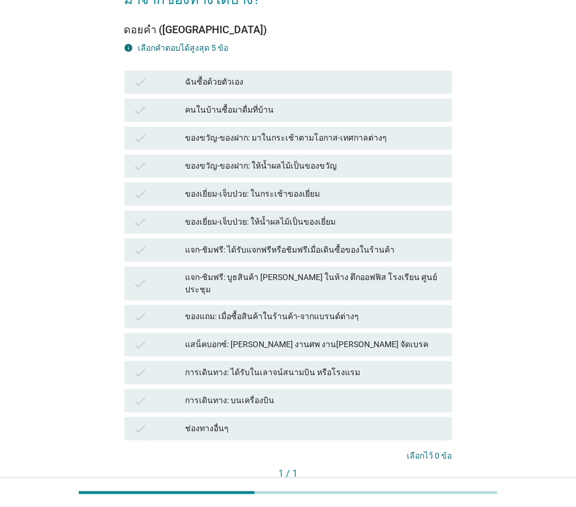
click at [260, 83] on div "ฉันซื้อด้วยตัวเอง" at bounding box center [314, 82] width 258 height 14
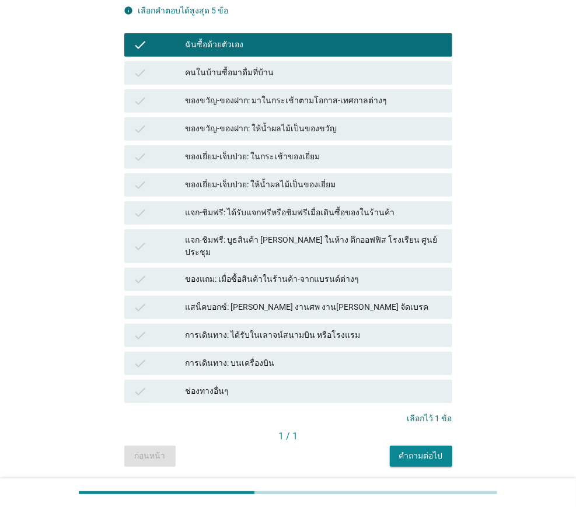
scroll to position [183, 0]
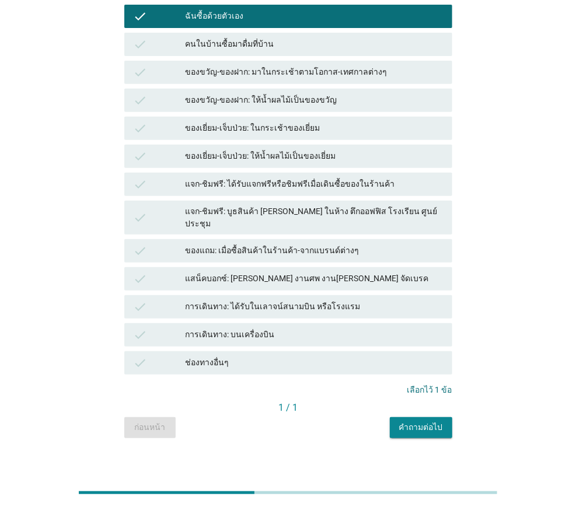
click at [404, 427] on button "คำถามต่อไป" at bounding box center [421, 427] width 62 height 21
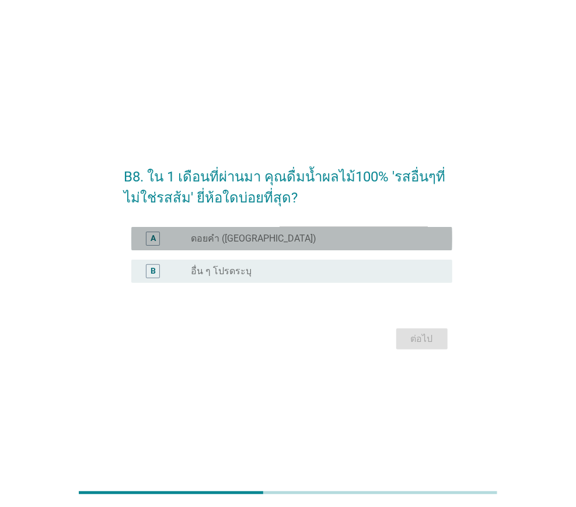
click at [285, 238] on div "radio_button_unchecked ดอยคำ (Doi-Khham)" at bounding box center [312, 239] width 243 height 12
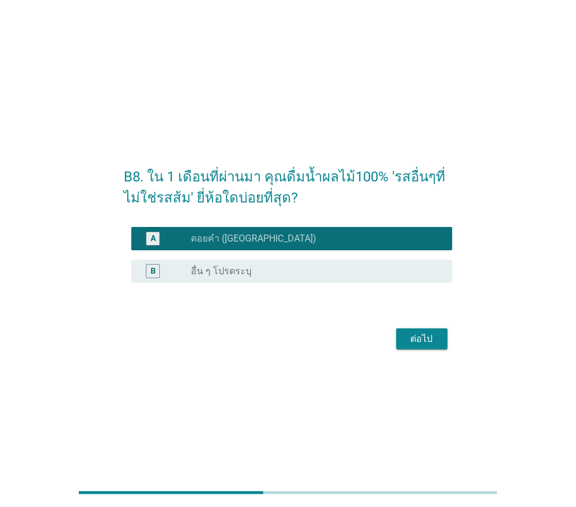
click at [416, 330] on button "ต่อไป" at bounding box center [421, 339] width 51 height 21
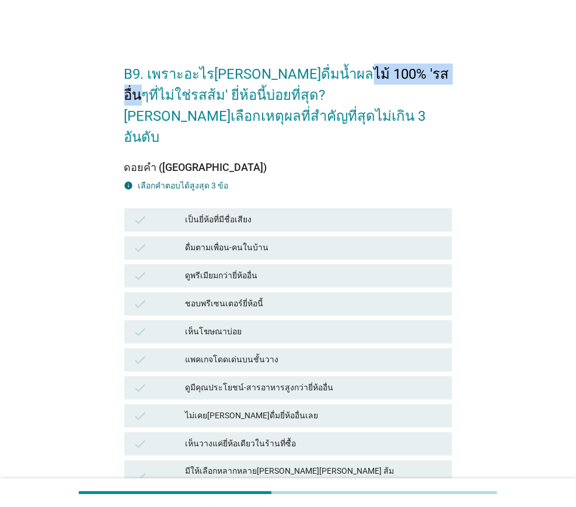
drag, startPoint x: 334, startPoint y: 66, endPoint x: 417, endPoint y: 72, distance: 83.7
click at [417, 72] on h2 "B9. เพราะอะไร[PERSON_NAME]ดื่มน้ำผลไม้ 100% 'รสอื่นๆที่ไม่ใช่รสส้ม' ยี่ห้อนี้บ่…" at bounding box center [288, 100] width 328 height 96
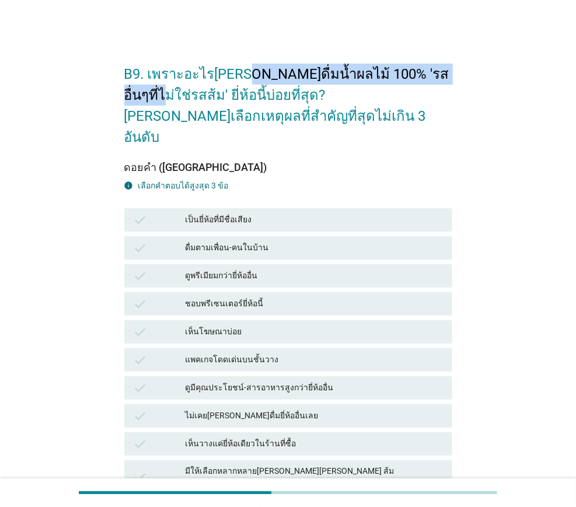
drag, startPoint x: 238, startPoint y: 72, endPoint x: 446, endPoint y: 71, distance: 208.3
click at [446, 71] on h2 "B9. เพราะอะไร[PERSON_NAME]ดื่มน้ำผลไม้ 100% 'รสอื่นๆที่ไม่ใช่รสส้ม' ยี่ห้อนี้บ่…" at bounding box center [288, 100] width 328 height 96
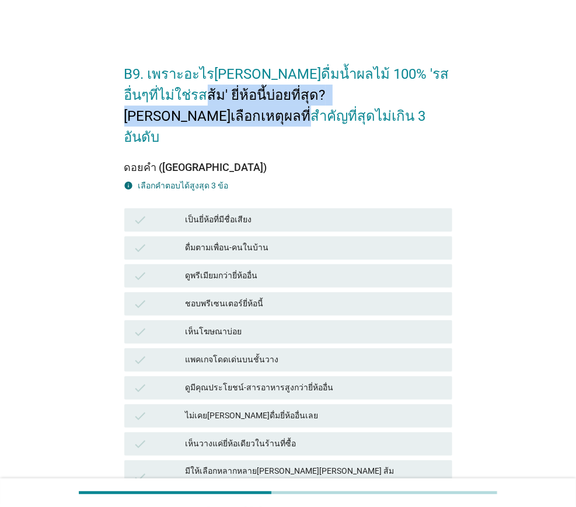
drag, startPoint x: 157, startPoint y: 92, endPoint x: 442, endPoint y: 89, distance: 284.8
click at [442, 89] on h2 "B9. เพราะอะไร[PERSON_NAME]ดื่มน้ำผลไม้ 100% 'รสอื่นๆที่ไม่ใช่รสส้ม' ยี่ห้อนี้บ่…" at bounding box center [288, 100] width 328 height 96
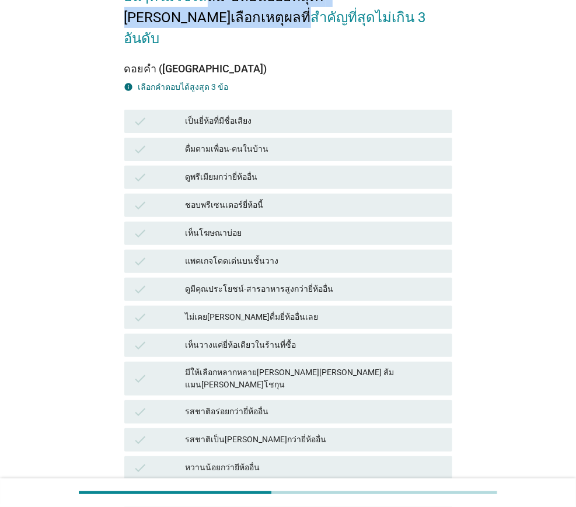
scroll to position [117, 0]
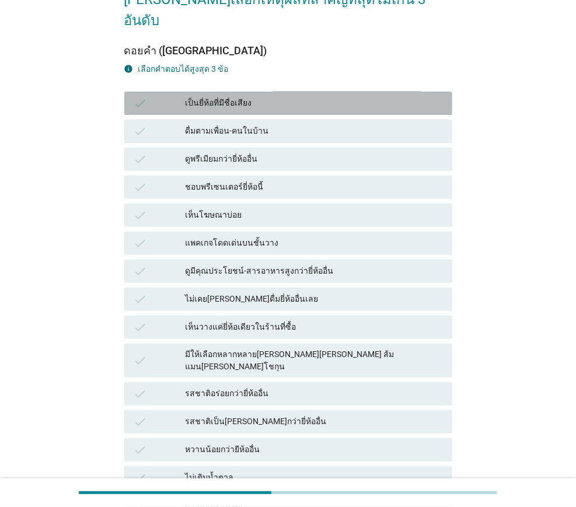
click at [252, 96] on div "เป็นยี่ห้อที่มีชื่อเสียง" at bounding box center [314, 103] width 258 height 14
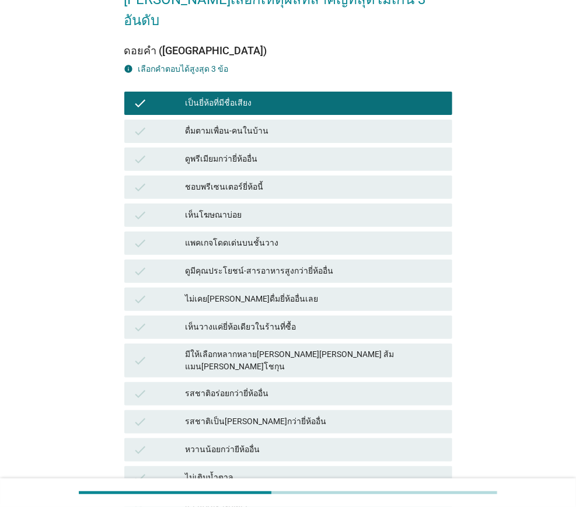
scroll to position [175, 0]
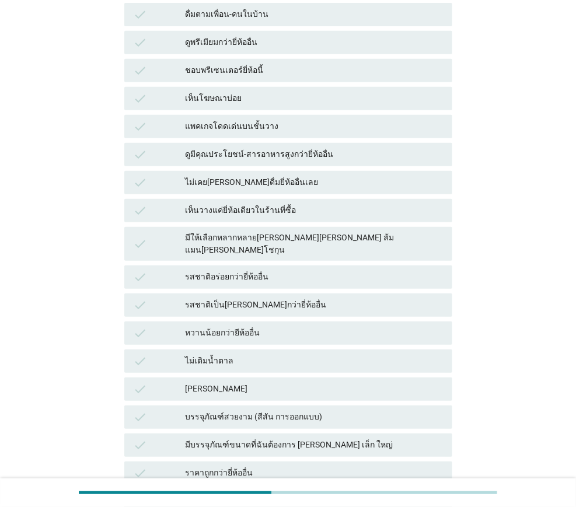
click at [294, 270] on div "รสชาติอร่อยกว่ายี่ห้ออื่น" at bounding box center [314, 277] width 258 height 14
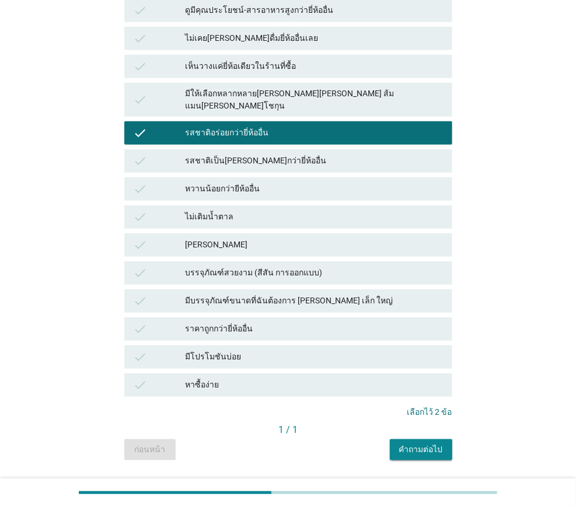
scroll to position [379, 0]
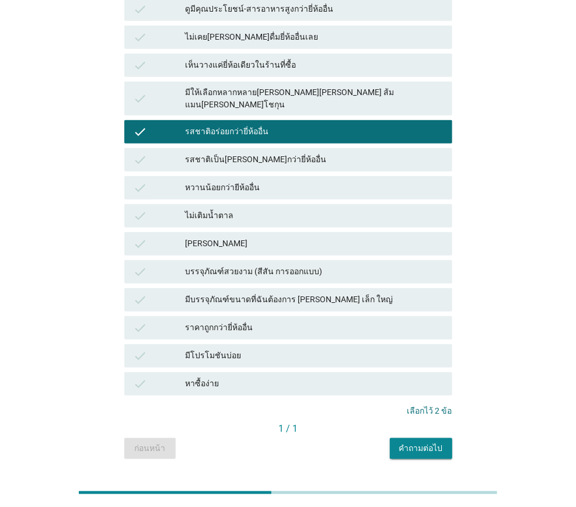
click at [252, 321] on div "ราคาถูกกว่ายี่ห้ออื่น" at bounding box center [314, 328] width 258 height 14
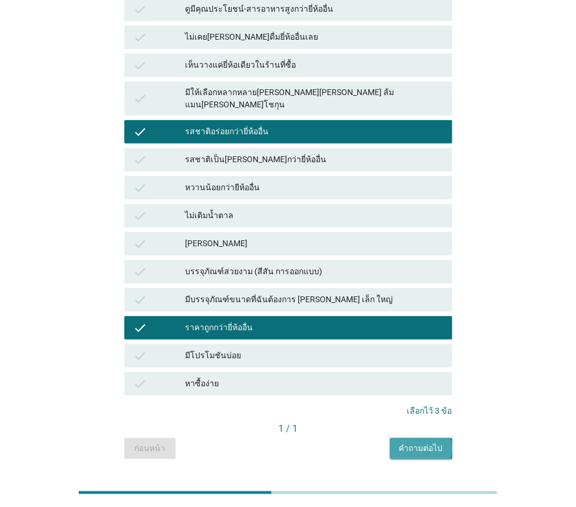
click at [409, 442] on div "คำถามต่อไป" at bounding box center [421, 448] width 44 height 12
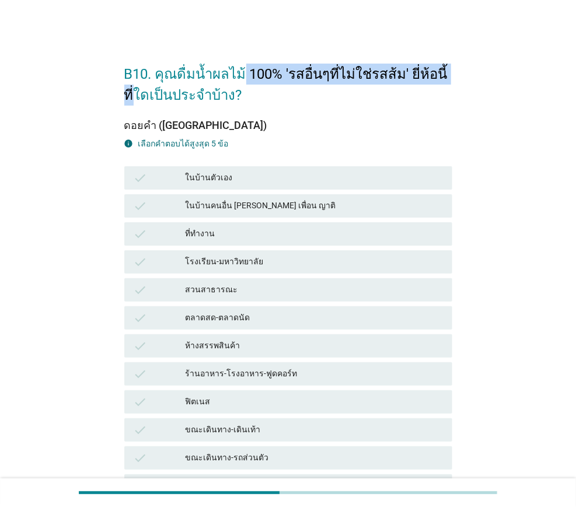
drag, startPoint x: 242, startPoint y: 74, endPoint x: 454, endPoint y: 73, distance: 212.4
click at [454, 73] on div "B10. คุณดื่มน้ำผลไม้ 100% 'รสอื่นๆที่ไม่ใช่รสส้ม' ยี่ห้อนี้ที่ใดเป็นประจำบ้าง? …" at bounding box center [288, 307] width 347 height 528
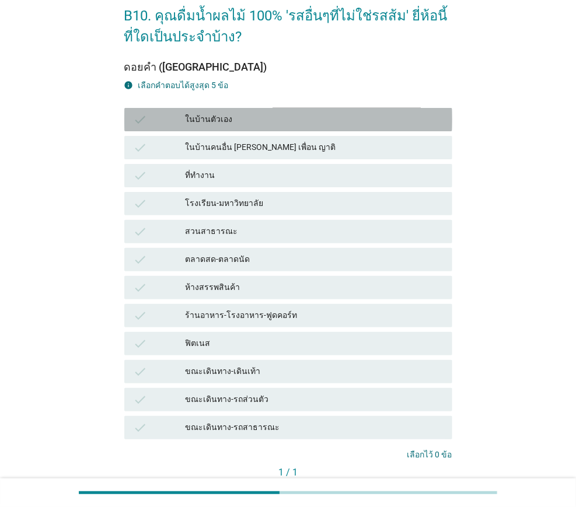
click at [273, 116] on div "ในบ้านตัวเอง" at bounding box center [314, 120] width 258 height 14
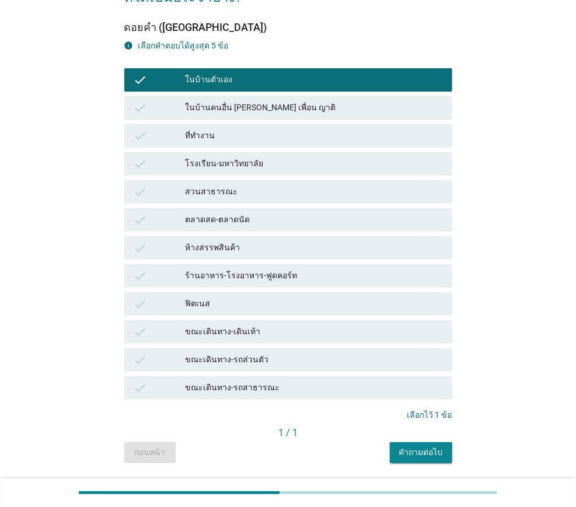
scroll to position [134, 0]
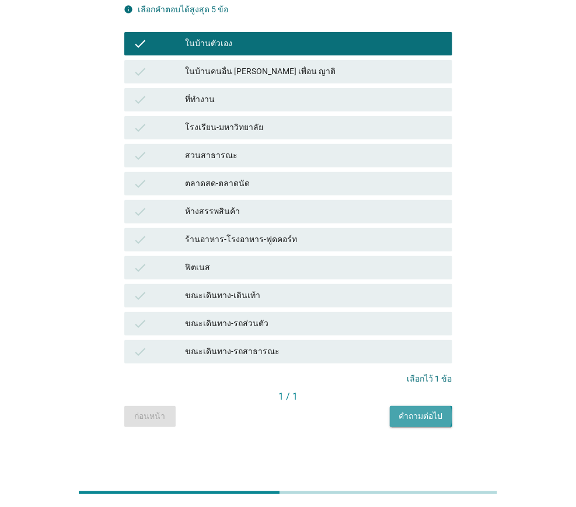
click at [430, 424] on button "คำถามต่อไป" at bounding box center [421, 416] width 62 height 21
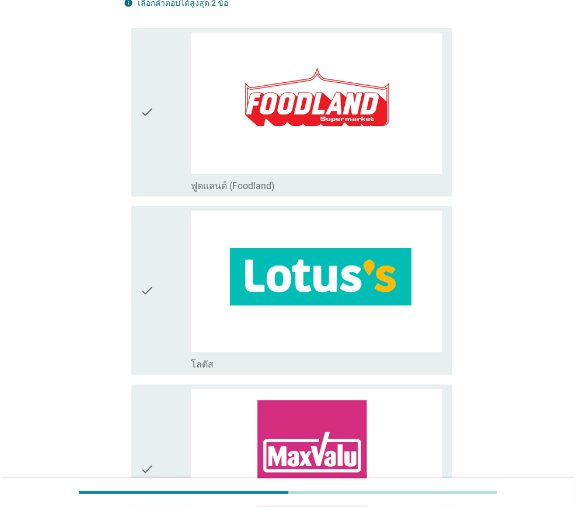
scroll to position [0, 0]
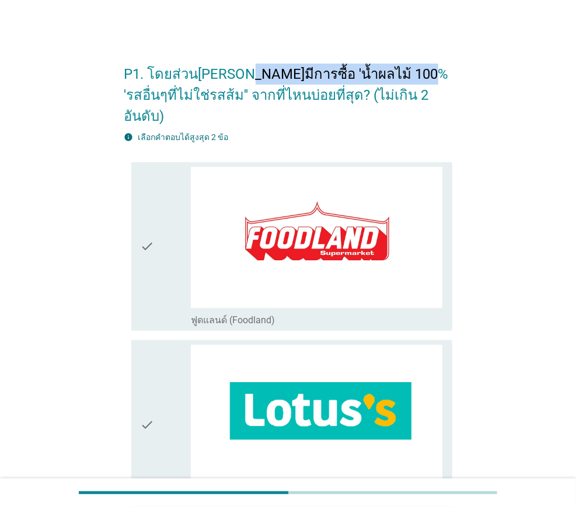
drag, startPoint x: 239, startPoint y: 75, endPoint x: 405, endPoint y: 74, distance: 166.3
click at [405, 74] on h2 "P1. โดยส่วน[PERSON_NAME]มีการซื้อ 'น้ำผลไม้ 100% 'รสอื่นๆที่ไม่ใช่รสส้ม'' จากที…" at bounding box center [288, 89] width 328 height 75
click at [262, 78] on h2 "P1. โดยส่วน[PERSON_NAME]มีการซื้อ 'น้ำผลไม้ 100% 'รสอื่นๆที่ไม่ใช่รสส้ม'' จากที…" at bounding box center [288, 89] width 328 height 75
drag, startPoint x: 296, startPoint y: 74, endPoint x: 447, endPoint y: 74, distance: 151.1
click at [447, 74] on h2 "P1. โดยส่วน[PERSON_NAME]มีการซื้อ 'น้ำผลไม้ 100% 'รสอื่นๆที่ไม่ใช่รสส้ม'' จากที…" at bounding box center [288, 89] width 328 height 75
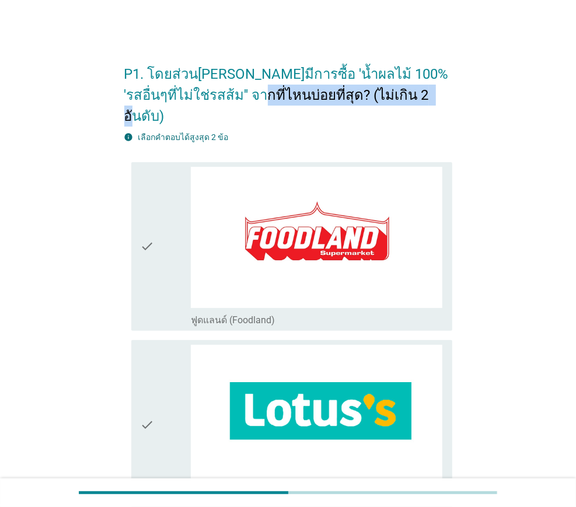
drag, startPoint x: 236, startPoint y: 89, endPoint x: 401, endPoint y: 88, distance: 165.2
click at [401, 88] on h2 "P1. โดยส่วน[PERSON_NAME]มีการซื้อ 'น้ำผลไม้ 100% 'รสอื่นๆที่ไม่ใช่รสส้ม'' จากที…" at bounding box center [288, 89] width 328 height 75
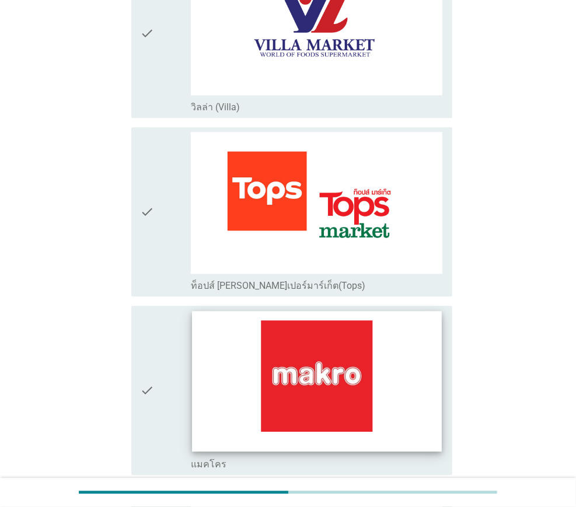
click at [358, 344] on img at bounding box center [316, 381] width 249 height 140
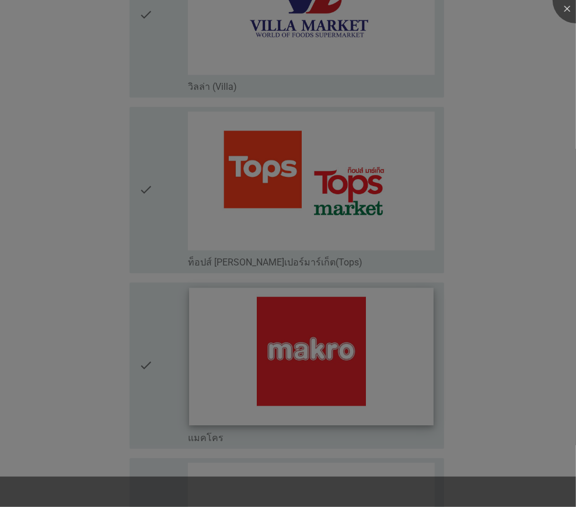
scroll to position [1634, 0]
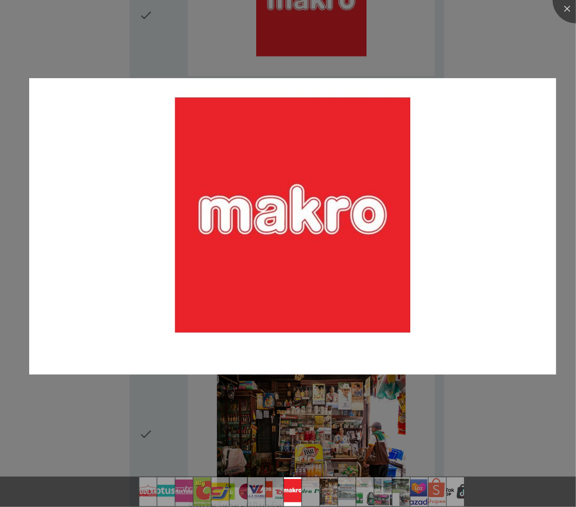
click at [548, 42] on div at bounding box center [288, 253] width 576 height 507
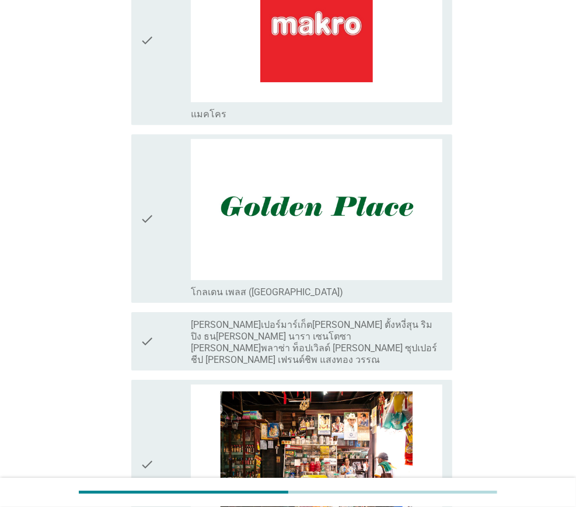
click at [143, 30] on icon "check" at bounding box center [148, 40] width 14 height 160
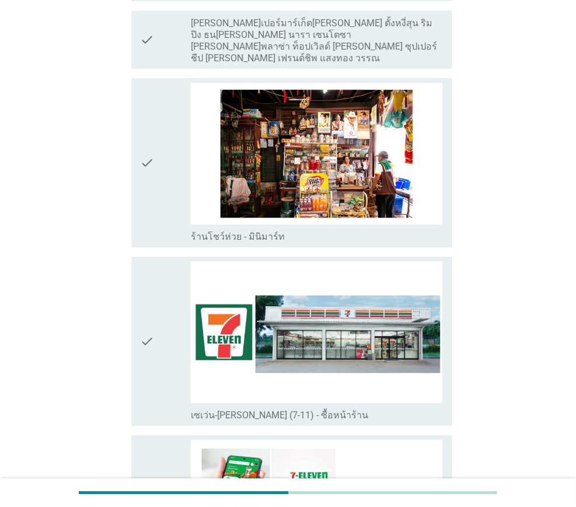
scroll to position [2101, 0]
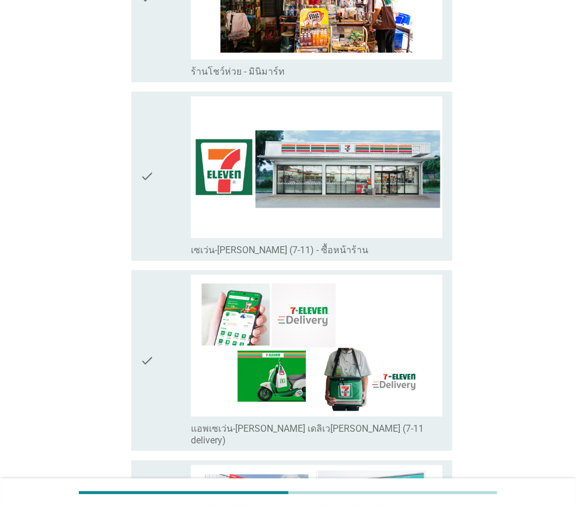
click at [141, 129] on icon "check" at bounding box center [148, 176] width 14 height 160
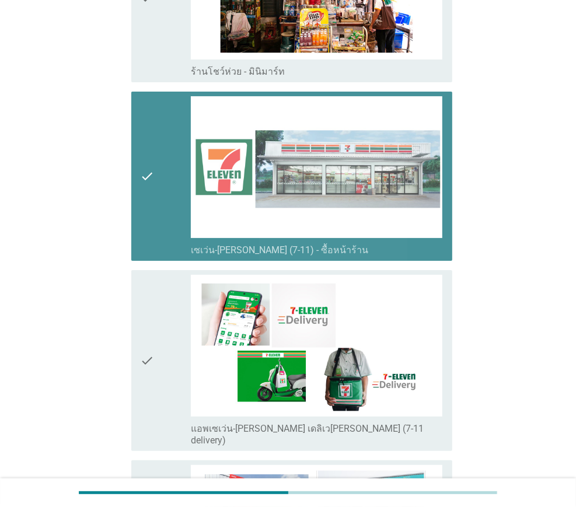
click at [135, 132] on div "check check_box_outline_blank เซเว่น-[PERSON_NAME] (7-11) - ซื้อหน้าร้าน" at bounding box center [291, 176] width 321 height 169
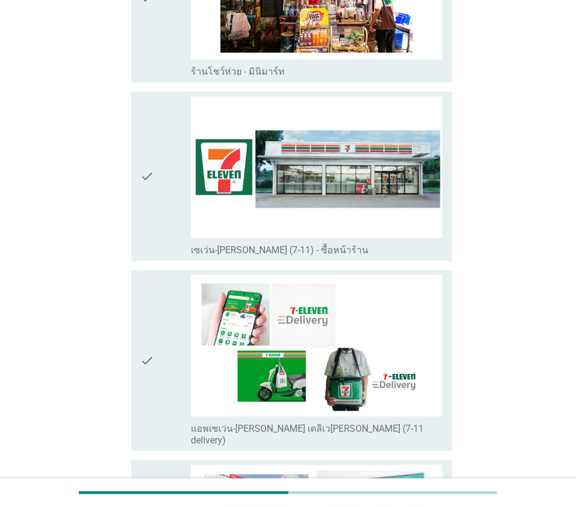
click at [146, 323] on icon "check" at bounding box center [148, 361] width 14 height 172
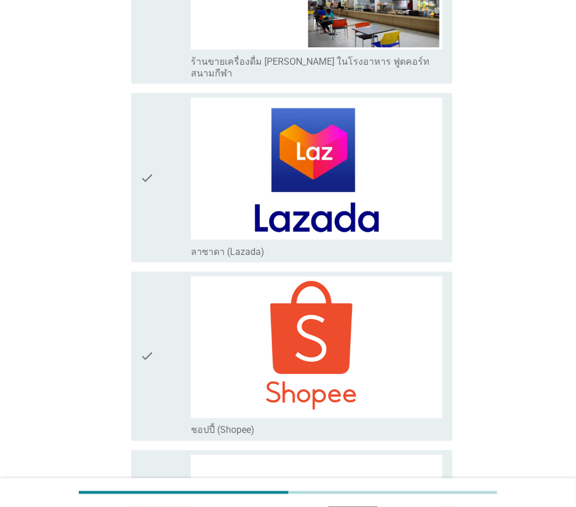
scroll to position [3055, 0]
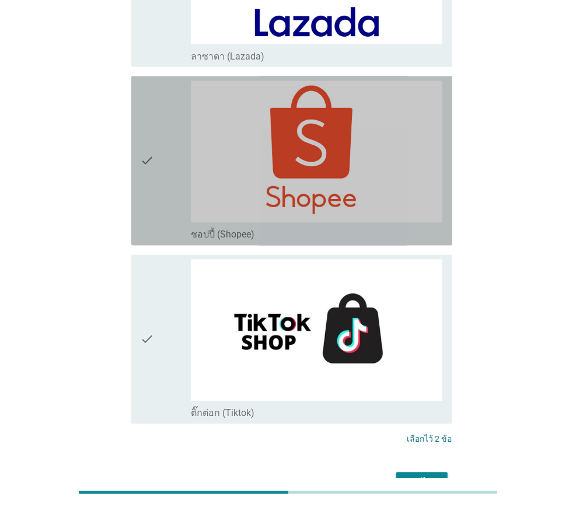
click at [152, 97] on icon "check" at bounding box center [148, 161] width 14 height 160
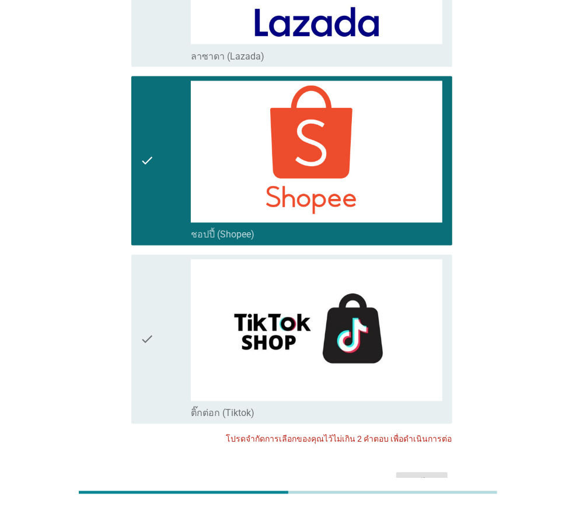
drag, startPoint x: 425, startPoint y: 412, endPoint x: 362, endPoint y: 404, distance: 63.6
click at [424, 469] on div "ต่อไป" at bounding box center [288, 483] width 328 height 28
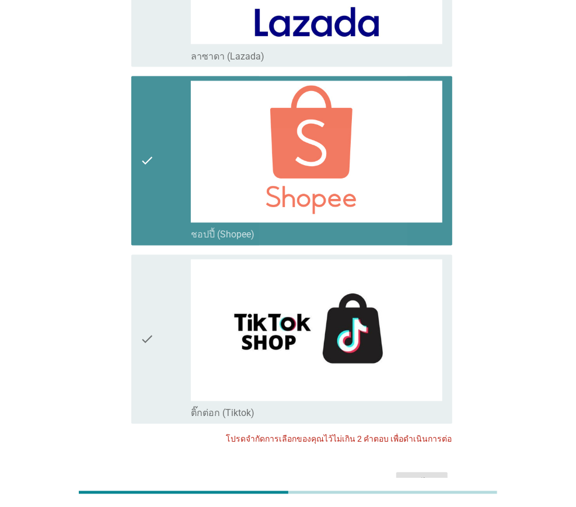
click at [141, 103] on icon "check" at bounding box center [148, 161] width 14 height 160
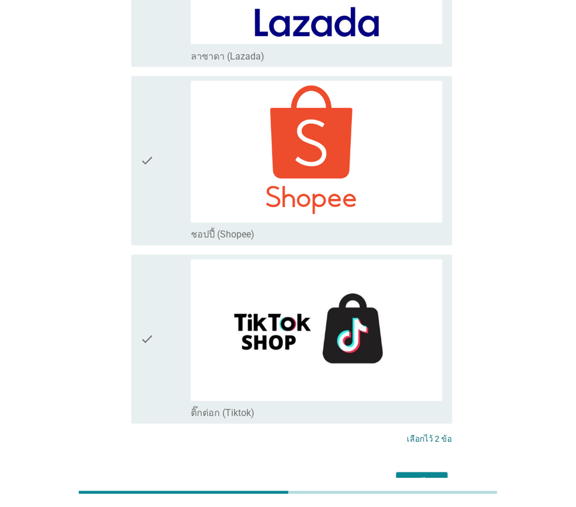
click at [412, 476] on div "ต่อไป" at bounding box center [422, 483] width 33 height 14
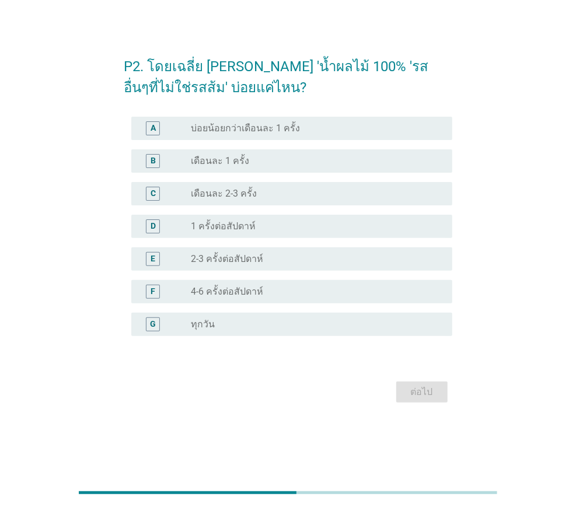
scroll to position [0, 0]
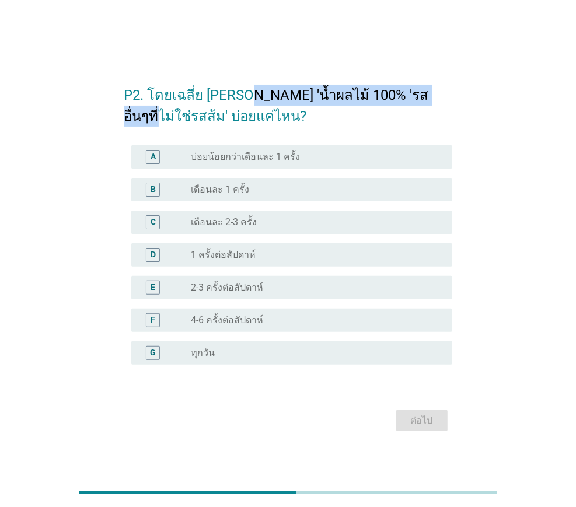
drag, startPoint x: 235, startPoint y: 96, endPoint x: 410, endPoint y: 93, distance: 174.5
click at [410, 93] on h2 "P2. โดยเฉลี่ย [PERSON_NAME] 'น้ำผลไม้ 100% 'รสอื่นๆที่ไม่ใช่รสส้ม' บ่อยแค่ไหน?" at bounding box center [288, 100] width 328 height 54
click at [217, 194] on label "เดือนละ 1 ครั้ง" at bounding box center [220, 190] width 58 height 12
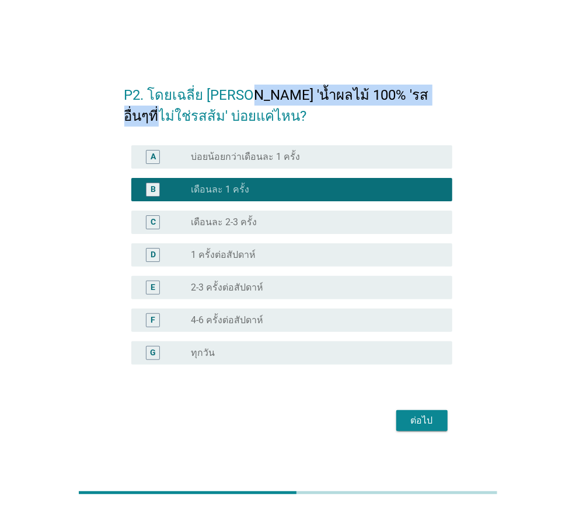
click at [418, 414] on div "ต่อไป" at bounding box center [422, 421] width 33 height 14
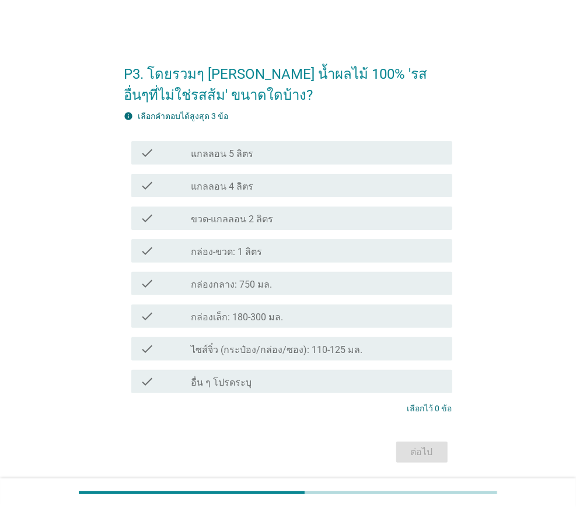
click at [253, 222] on label "ขวด-แกลลอน 2 ลิตร" at bounding box center [232, 220] width 82 height 12
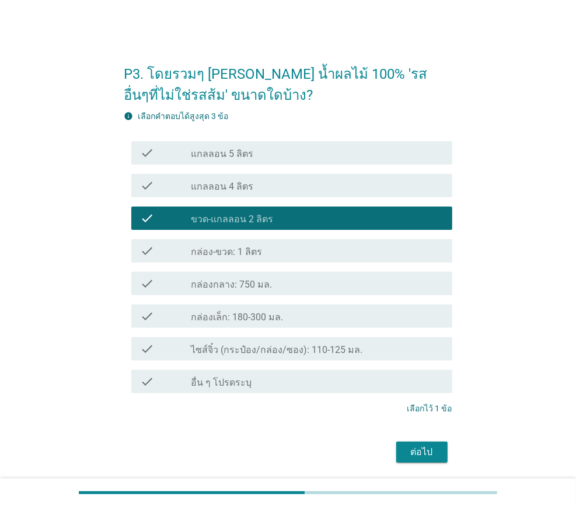
click at [423, 459] on div "ต่อไป" at bounding box center [422, 452] width 33 height 14
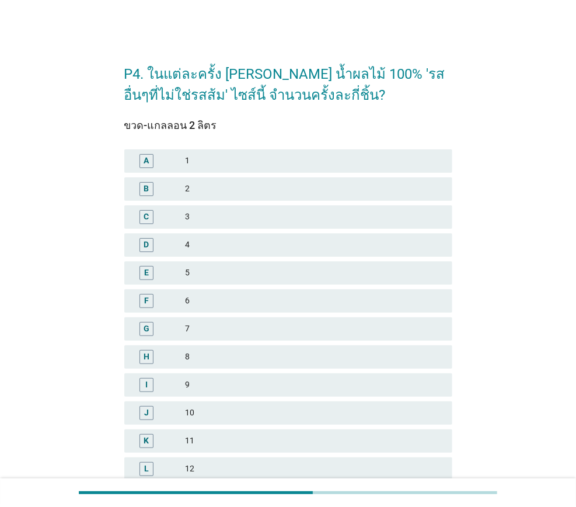
drag, startPoint x: 217, startPoint y: 149, endPoint x: 234, endPoint y: 201, distance: 54.6
click at [217, 150] on div "A 1" at bounding box center [288, 160] width 328 height 23
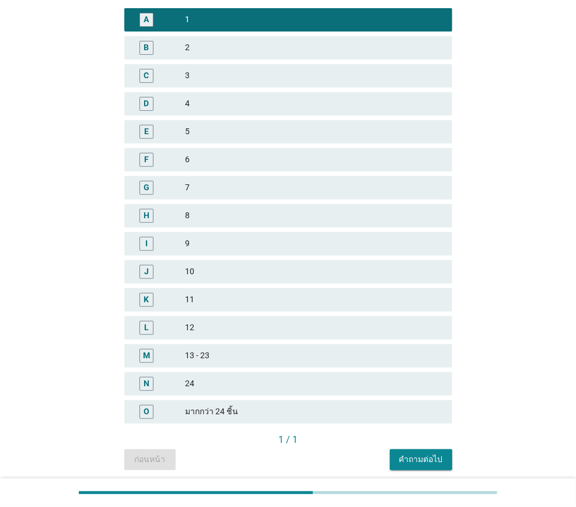
scroll to position [184, 0]
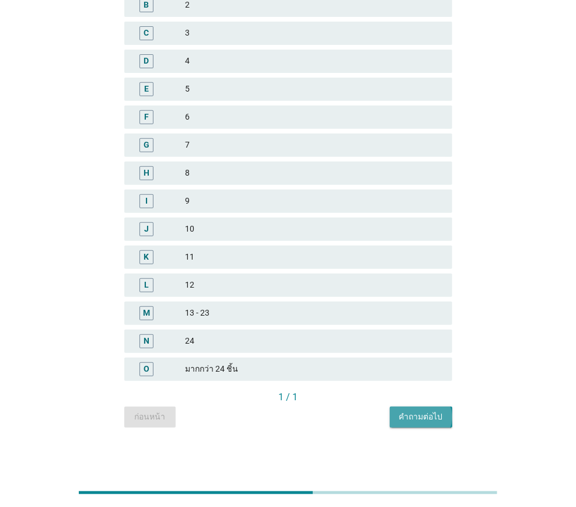
click at [419, 418] on div "คำถามต่อไป" at bounding box center [421, 417] width 44 height 12
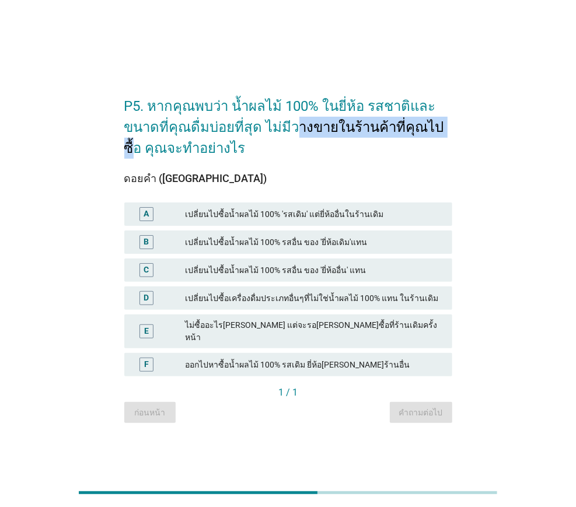
drag, startPoint x: 406, startPoint y: 132, endPoint x: 433, endPoint y: 130, distance: 26.9
click at [433, 130] on h2 "P5. หากคุณพบว่า น้ำผลไม้ 100% ในยี่ห้อ รสชาติและขนาดที่คุณดื่มบ่อยที่สุด ไม่มีว…" at bounding box center [288, 121] width 328 height 75
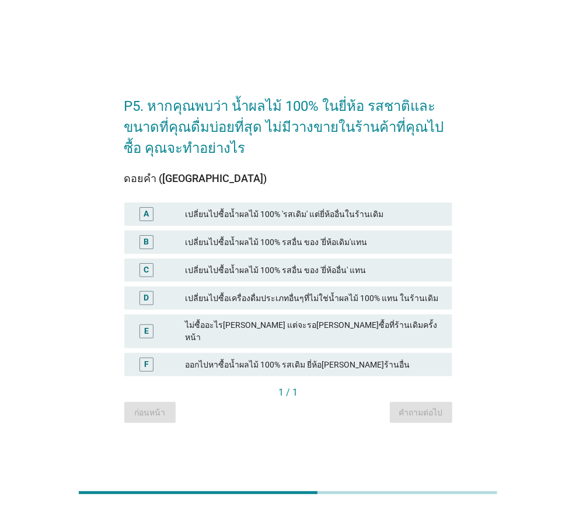
click at [245, 330] on div "ไม่ซื้ออะไร[PERSON_NAME] แต่จะรอ[PERSON_NAME]ซื้อที่ร้านเดิมครั้งหน้า" at bounding box center [314, 331] width 258 height 25
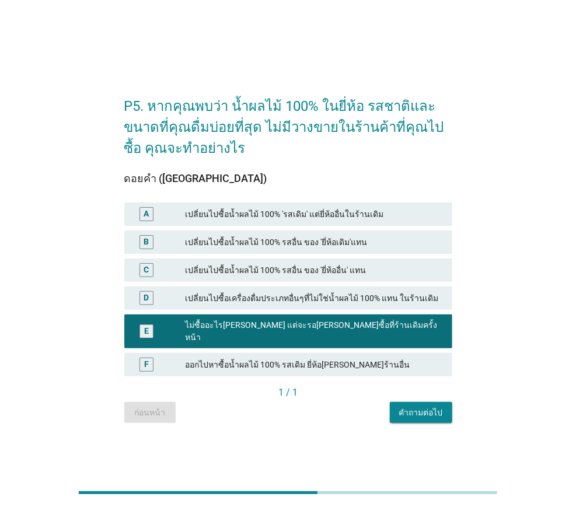
click at [404, 407] on div "คำถามต่อไป" at bounding box center [421, 413] width 44 height 12
